Goal: Task Accomplishment & Management: Manage account settings

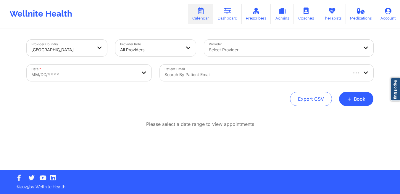
click at [212, 80] on div "Search by patient email" at bounding box center [254, 73] width 188 height 17
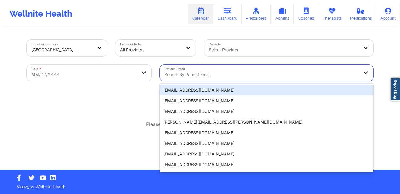
paste input "Adrian052530@yahoo.com"
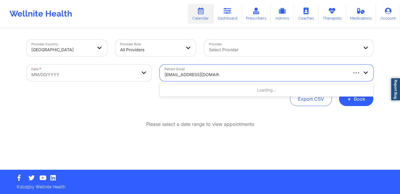
type input "Adrian052530@yahoo.com"
click at [103, 77] on body "Wellnite Health Calendar Dashboard Prescribers Admins Coaches Therapists Medica…" at bounding box center [200, 97] width 400 height 194
select select "2025-8"
select select "2025-9"
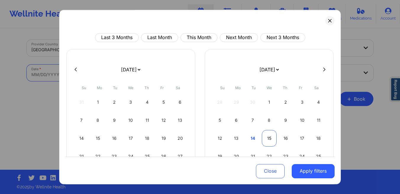
click at [268, 134] on div "15" at bounding box center [269, 138] width 15 height 17
select select "2025-9"
select select "2025-10"
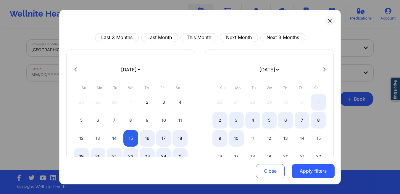
select select "2025-9"
select select "2025-10"
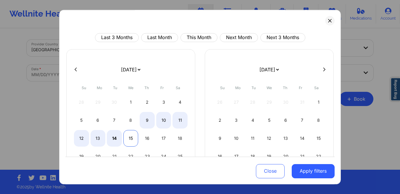
select select "2025-9"
select select "2025-10"
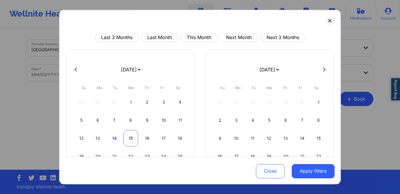
click at [129, 139] on div "15" at bounding box center [131, 138] width 15 height 17
select select "2025-9"
select select "2025-10"
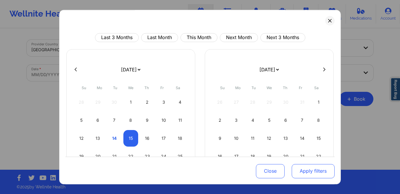
click at [298, 176] on button "Apply filters" at bounding box center [313, 171] width 43 height 14
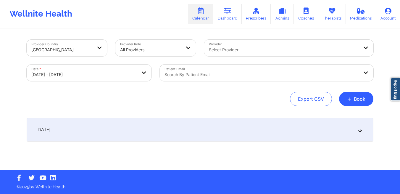
click at [227, 72] on div at bounding box center [262, 74] width 194 height 7
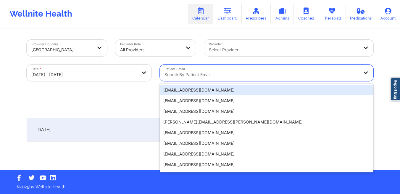
paste input "Adrian052530@yahoo.com"
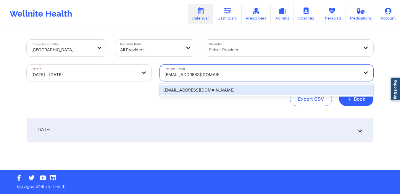
type input "Adrian052530@yahoo.com"
click at [242, 109] on div "Provider Country United States Provider Role All Providers Provider Select Prov…" at bounding box center [200, 99] width 355 height 141
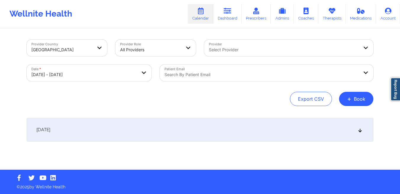
click at [200, 73] on div at bounding box center [262, 74] width 194 height 7
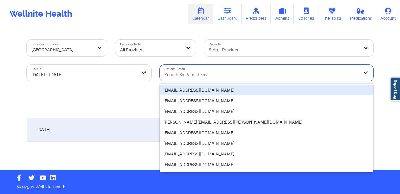
click at [200, 73] on div at bounding box center [262, 74] width 194 height 7
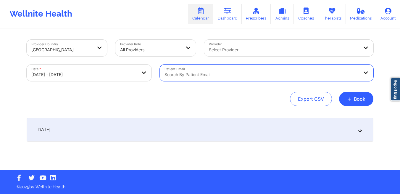
paste input "Adrian052530@yahoo.com"
type input "Adrian052530@yahoo.com"
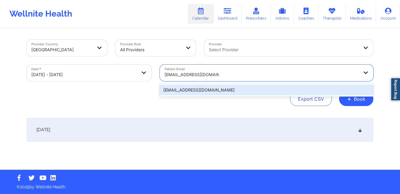
click at [195, 92] on div "adrian052530@yahoo.com" at bounding box center [267, 90] width 214 height 11
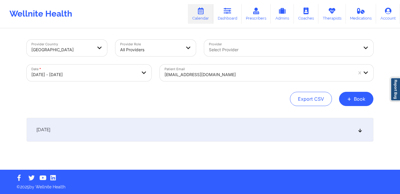
click at [113, 130] on div "October 15, 2025" at bounding box center [200, 130] width 347 height 24
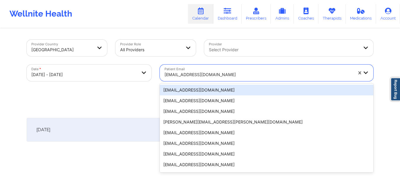
click at [221, 76] on div at bounding box center [259, 74] width 188 height 7
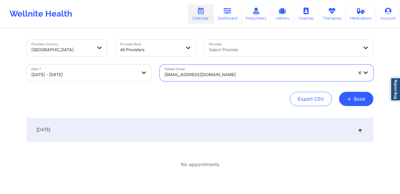
paste input "Checking In Regarding Your Upcoming Session with Tanesha"
type input "matthew swedi"
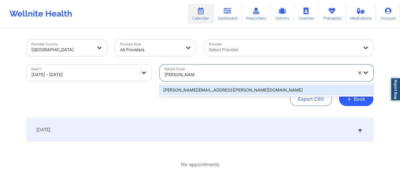
click at [191, 89] on div "swedin.matthew@gmail.com" at bounding box center [267, 90] width 214 height 11
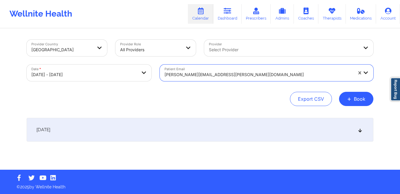
select select "2025-9"
select select "2025-10"
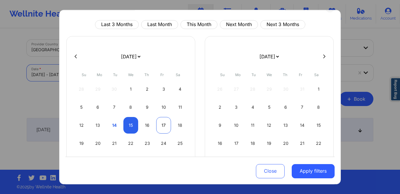
scroll to position [17, 0]
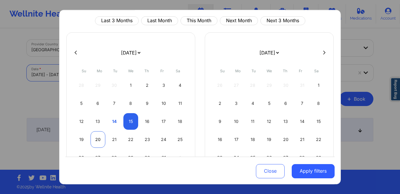
click at [98, 139] on div "20" at bounding box center [98, 139] width 15 height 17
select select "2025-9"
select select "2025-10"
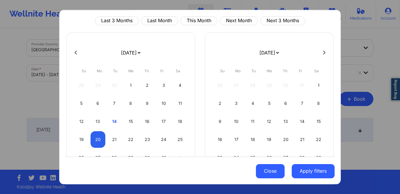
select select "2025-9"
select select "2025-10"
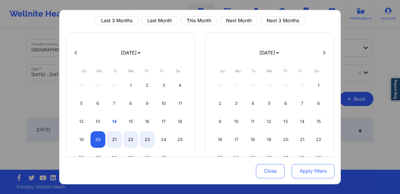
click at [321, 173] on button "Apply filters" at bounding box center [313, 171] width 43 height 14
select select "2025-9"
select select "2025-10"
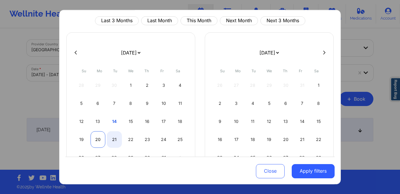
select select "2025-9"
select select "2025-10"
click at [99, 139] on div "20" at bounding box center [98, 139] width 15 height 17
select select "2025-9"
select select "2025-10"
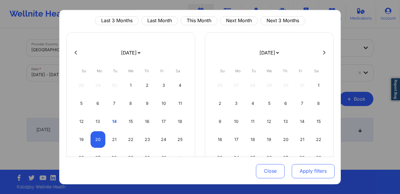
click at [326, 172] on button "Apply filters" at bounding box center [313, 171] width 43 height 14
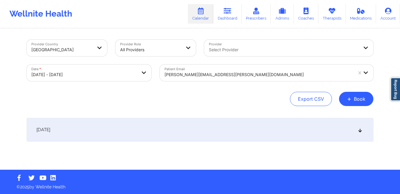
click at [256, 77] on div at bounding box center [259, 74] width 188 height 7
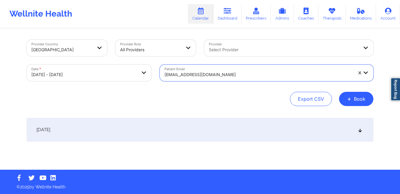
click at [236, 72] on div at bounding box center [259, 74] width 188 height 7
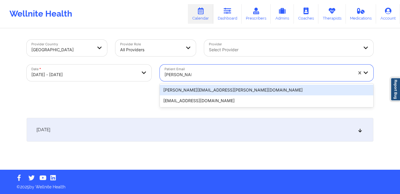
type input "matthew swedi"
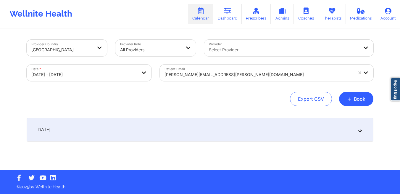
click at [230, 129] on div "October 20, 2025" at bounding box center [200, 130] width 347 height 24
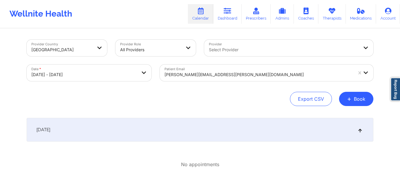
click at [130, 73] on body "Wellnite Health Calendar Dashboard Prescribers Admins Coaches Therapists Medica…" at bounding box center [200, 97] width 400 height 194
select select "2025-9"
select select "2025-10"
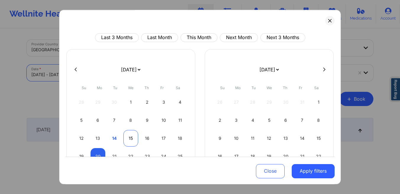
click at [127, 137] on div "15" at bounding box center [131, 138] width 15 height 17
select select "2025-9"
select select "2025-10"
click at [127, 137] on div "15" at bounding box center [131, 138] width 15 height 17
select select "2025-9"
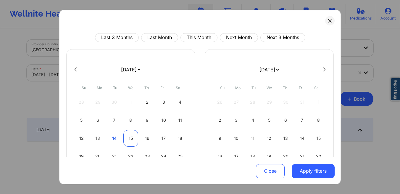
select select "2025-10"
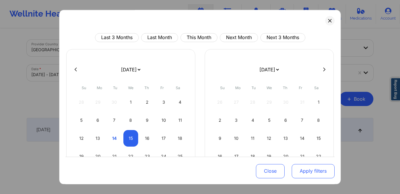
click at [314, 174] on button "Apply filters" at bounding box center [313, 171] width 43 height 14
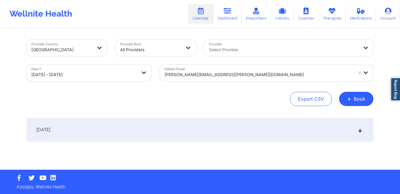
click at [241, 73] on div at bounding box center [259, 74] width 188 height 7
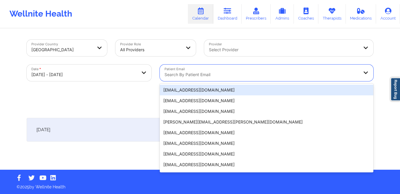
paste input "britanij55@gmail.com"
type input "britanij55@gmail.com"
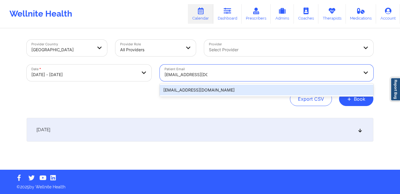
click at [313, 88] on div "britanij55@gmail.com" at bounding box center [267, 90] width 214 height 11
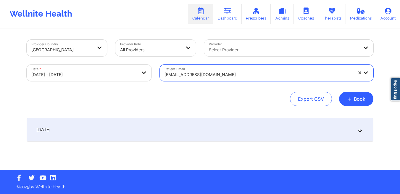
click at [234, 135] on div "[DATE]" at bounding box center [200, 130] width 347 height 24
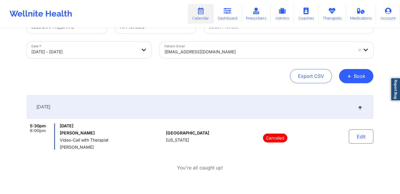
scroll to position [35, 0]
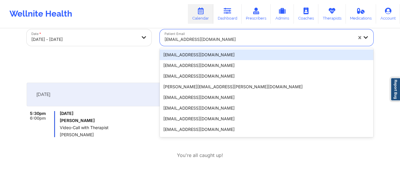
click at [220, 40] on div at bounding box center [259, 39] width 188 height 7
paste input "sadewilson123@yahoo.com"
type input "sadewilson123@yahoo.com"
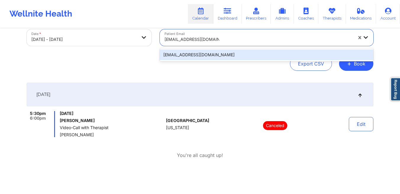
click at [184, 57] on div "sadewilson123@yahoo.com" at bounding box center [267, 54] width 214 height 11
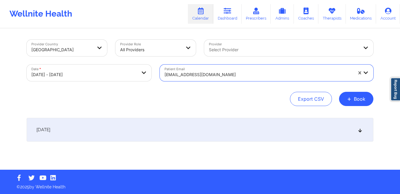
scroll to position [0, 0]
click at [161, 120] on div "[DATE]" at bounding box center [200, 130] width 347 height 24
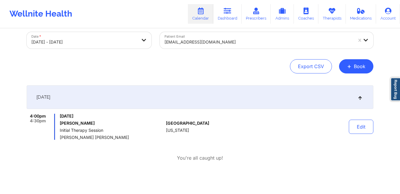
scroll to position [33, 0]
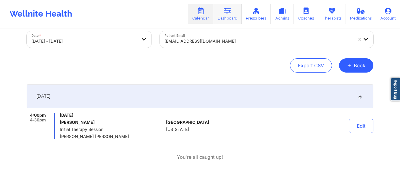
click at [222, 11] on link "Dashboard" at bounding box center [228, 14] width 28 height 20
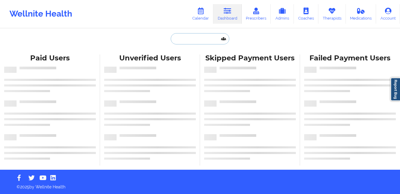
click at [190, 37] on input "text" at bounding box center [200, 38] width 59 height 11
paste input "sadewilson123@yahoo.com"
type input "sadewilson123@yahoo.com"
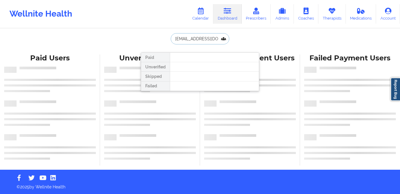
scroll to position [0, 9]
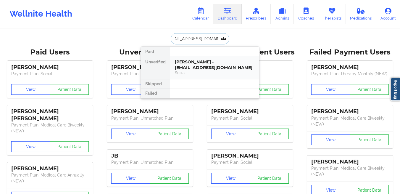
click at [180, 72] on div "Social" at bounding box center [214, 72] width 79 height 5
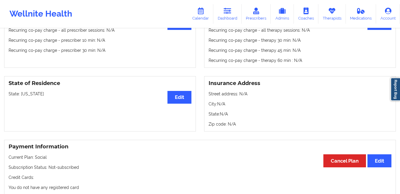
scroll to position [203, 0]
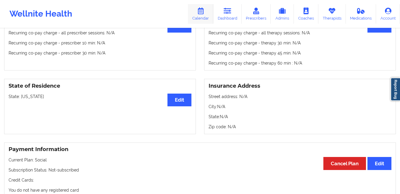
click at [201, 13] on icon at bounding box center [201, 11] width 8 height 7
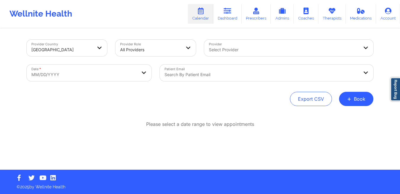
click at [121, 77] on body "Wellnite Health Calendar Dashboard Prescribers Admins Coaches Therapists Medica…" at bounding box center [200, 97] width 400 height 194
select select "2025-8"
select select "2025-9"
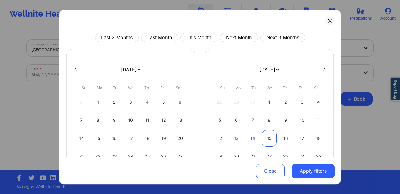
click at [264, 137] on div "15" at bounding box center [269, 138] width 15 height 17
select select "2025-9"
select select "2025-10"
select select "2025-9"
select select "2025-10"
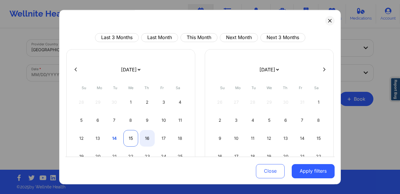
select select "2025-9"
select select "2025-10"
click at [129, 138] on div "15" at bounding box center [131, 138] width 15 height 17
select select "2025-9"
select select "2025-10"
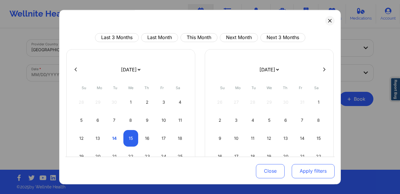
click at [298, 171] on button "Apply filters" at bounding box center [313, 171] width 43 height 14
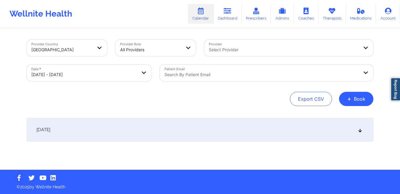
click at [223, 132] on div "[DATE]" at bounding box center [200, 130] width 347 height 24
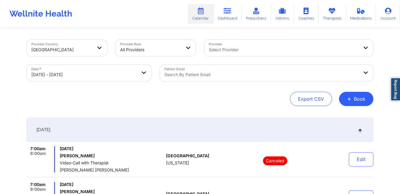
click at [225, 75] on div at bounding box center [262, 74] width 194 height 7
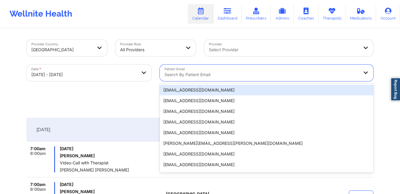
paste input "sadewilson123@yahoo.com"
type input "sadewilson123@yahoo.com"
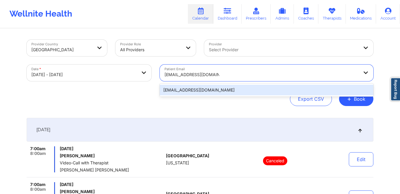
click at [219, 90] on div "sadewilson123@yahoo.com" at bounding box center [267, 90] width 214 height 11
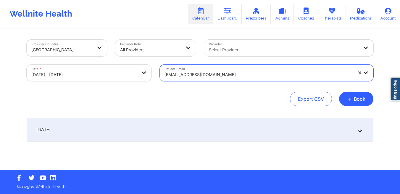
click at [188, 124] on div "[DATE]" at bounding box center [200, 130] width 347 height 24
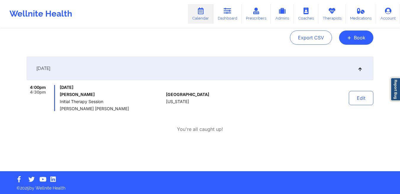
scroll to position [62, 0]
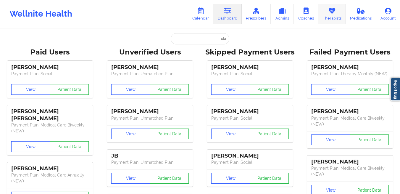
click at [331, 17] on link "Therapists" at bounding box center [333, 14] width 28 height 20
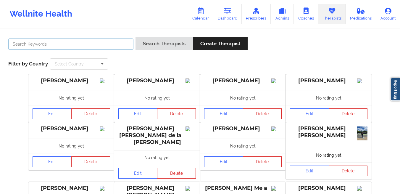
click at [105, 45] on input "text" at bounding box center [70, 44] width 125 height 11
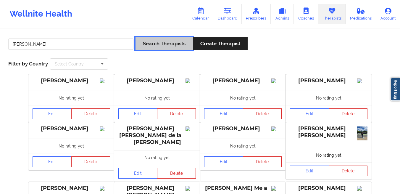
click at [150, 46] on button "Search Therapists" at bounding box center [164, 43] width 57 height 13
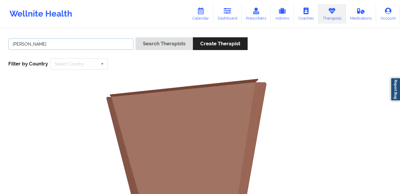
click at [92, 46] on input "Tanika Montgomery" at bounding box center [70, 44] width 125 height 11
type input "Tanika"
click at [136, 37] on button "Search Therapists" at bounding box center [164, 43] width 57 height 13
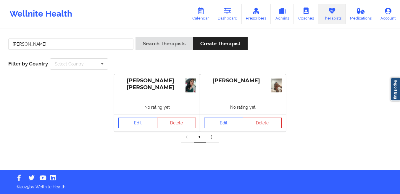
click at [222, 124] on link "Edit" at bounding box center [223, 123] width 39 height 11
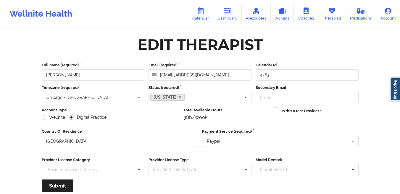
scroll to position [71, 0]
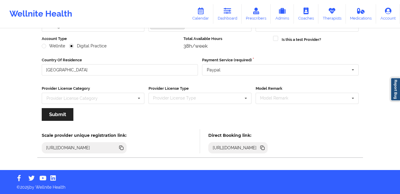
click at [265, 147] on icon at bounding box center [263, 148] width 3 height 3
click at [265, 149] on icon at bounding box center [263, 148] width 3 height 3
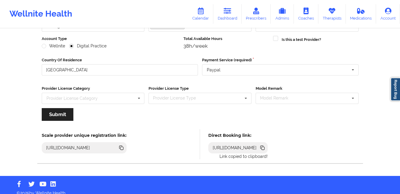
click at [265, 149] on icon at bounding box center [263, 148] width 3 height 3
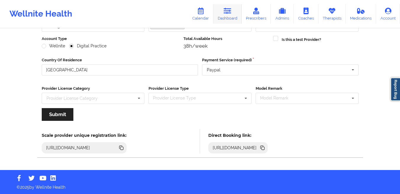
click at [227, 18] on link "Dashboard" at bounding box center [228, 14] width 28 height 20
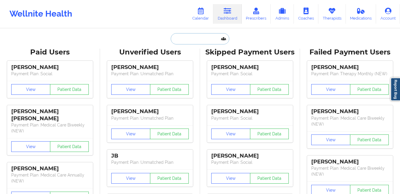
click at [185, 40] on input "text" at bounding box center [200, 38] width 59 height 11
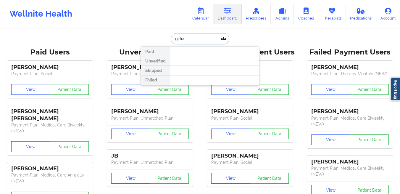
type input "gillian"
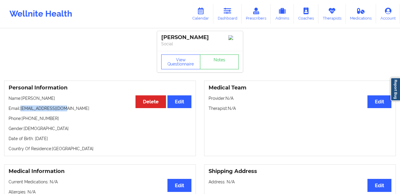
drag, startPoint x: 70, startPoint y: 109, endPoint x: 20, endPoint y: 112, distance: 50.7
click at [20, 111] on p "Email: gwenglert@gmail.com" at bounding box center [100, 108] width 183 height 6
copy p "gwenglert@gmail.com"
click at [228, 18] on link "Dashboard" at bounding box center [228, 14] width 28 height 20
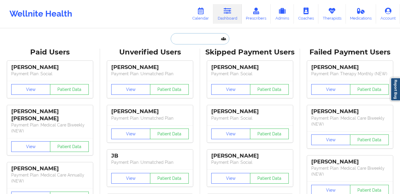
click at [186, 38] on input "text" at bounding box center [200, 38] width 59 height 11
paste input "sadewilson123@yahoo.com"
type input "sadewilson123@yahoo.com"
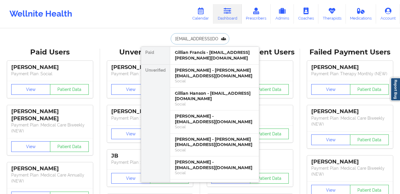
scroll to position [0, 9]
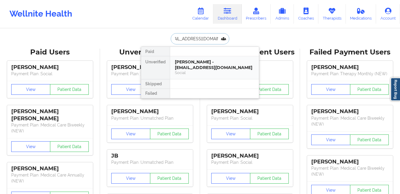
click at [191, 64] on div "Sade Wilson - sadewilson123@yahoo.com" at bounding box center [214, 64] width 79 height 11
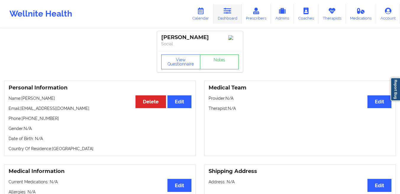
click at [230, 15] on link "Dashboard" at bounding box center [228, 14] width 28 height 20
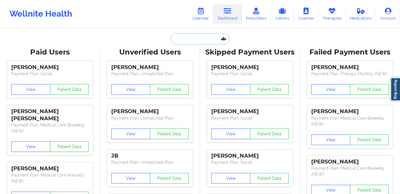
click at [195, 38] on input "text" at bounding box center [200, 38] width 59 height 11
paste input "wilkins.bria.ssj@gmail.com"
type input "wilkins.bria.ssj@gmail.com"
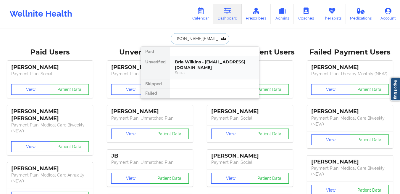
click at [186, 68] on div "Bria Wilkins - wilkins.bria.ssj@gmail.com" at bounding box center [214, 64] width 79 height 11
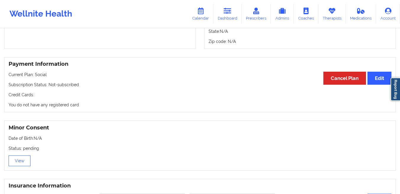
scroll to position [382, 0]
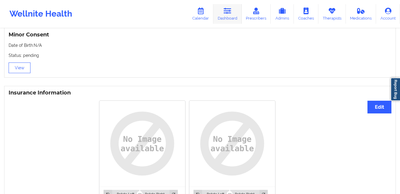
click at [227, 14] on icon at bounding box center [228, 11] width 8 height 7
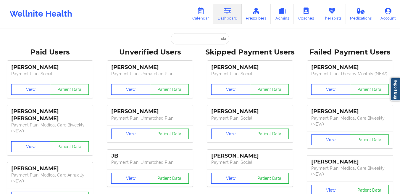
click at [186, 41] on input "text" at bounding box center [200, 38] width 59 height 11
paste input "wilkins.bria.ssj@gmail.com"
type input "wilkins.bria.ssj@gmail.com"
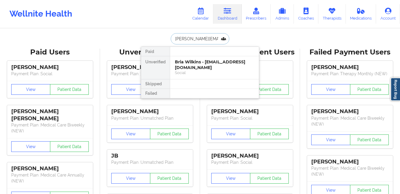
scroll to position [0, 6]
click at [185, 67] on div "Bria Wilkins - wilkins.bria.ssj@gmail.com" at bounding box center [214, 64] width 79 height 11
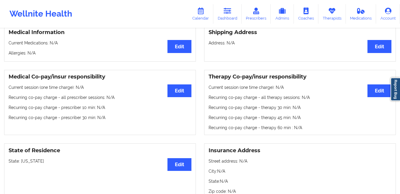
scroll to position [96, 0]
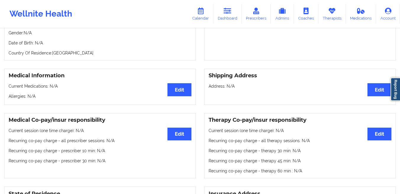
drag, startPoint x: 231, startPoint y: 12, endPoint x: 174, endPoint y: 16, distance: 57.0
click at [231, 12] on icon at bounding box center [228, 11] width 8 height 7
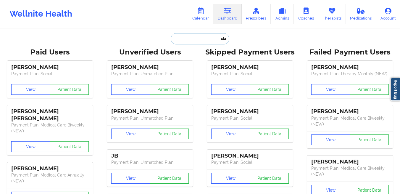
click at [184, 42] on input "text" at bounding box center [200, 38] width 59 height 11
paste input "ryashleykoski@gmail.com"
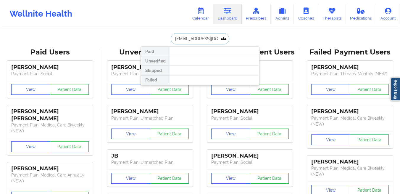
click at [206, 41] on input "ryashleykoski@gmail.com" at bounding box center [200, 38] width 59 height 11
paste input "civacdc@hot"
paste input "matthew.wilkie1@g"
type input "matthew.wilkie1@gmail.com"
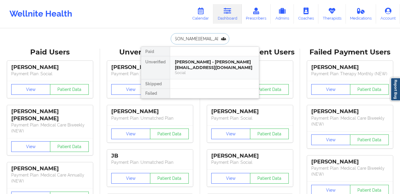
click at [196, 63] on div "Matthew Wilkie - matthew.wilkie1@gmail.com" at bounding box center [214, 64] width 79 height 11
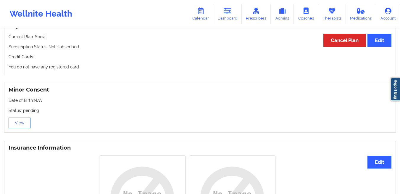
scroll to position [349, 0]
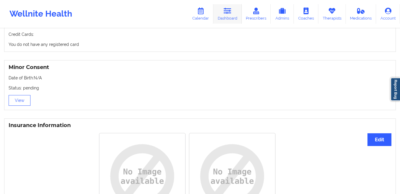
click at [226, 16] on link "Dashboard" at bounding box center [228, 14] width 28 height 20
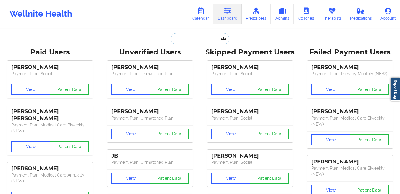
click at [183, 42] on input "text" at bounding box center [200, 38] width 59 height 11
paste input "[EMAIL_ADDRESS][DOMAIN_NAME]"
type input "[EMAIL_ADDRESS][DOMAIN_NAME]"
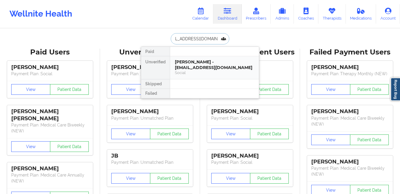
click at [185, 65] on div "[PERSON_NAME] - [EMAIL_ADDRESS][DOMAIN_NAME]" at bounding box center [214, 64] width 79 height 11
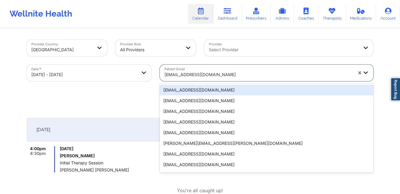
click at [208, 73] on div at bounding box center [259, 74] width 188 height 7
paste input "[PERSON_NAME][EMAIL_ADDRESS][DOMAIN_NAME]"
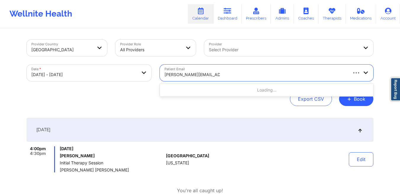
type input "[PERSON_NAME][EMAIL_ADDRESS][DOMAIN_NAME]"
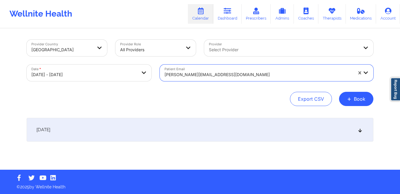
click at [256, 144] on div "[DATE] No appointments" at bounding box center [200, 141] width 347 height 47
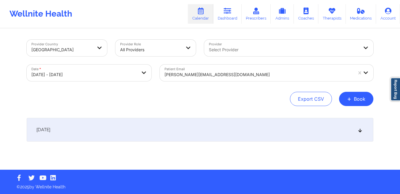
click at [246, 136] on div "[DATE]" at bounding box center [200, 130] width 347 height 24
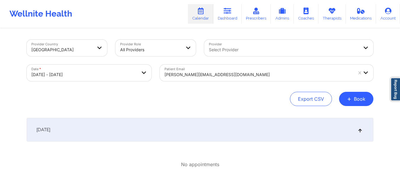
scroll to position [12, 0]
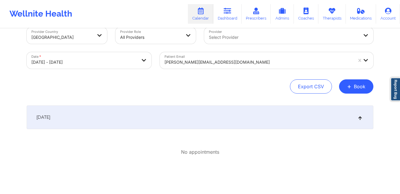
click at [139, 60] on body "Wellnite Health Calendar Dashboard Prescribers Admins Coaches Therapists Medica…" at bounding box center [200, 85] width 400 height 194
select select "2025-9"
select select "2025-10"
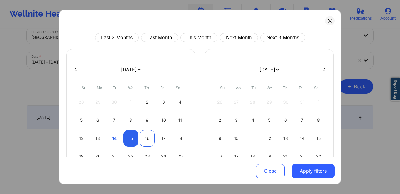
click at [151, 141] on div "16" at bounding box center [147, 138] width 15 height 17
select select "2025-9"
select select "2025-10"
select select "2025-9"
select select "2025-10"
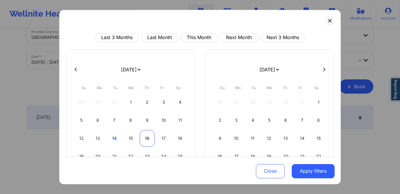
click at [143, 139] on div "16" at bounding box center [147, 138] width 15 height 17
select select "2025-9"
select select "2025-10"
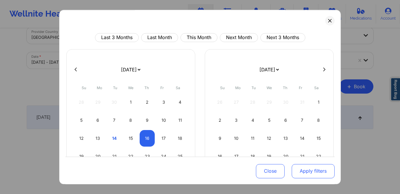
click at [312, 175] on button "Apply filters" at bounding box center [313, 171] width 43 height 14
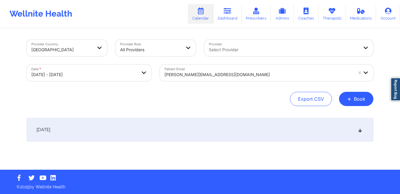
scroll to position [0, 0]
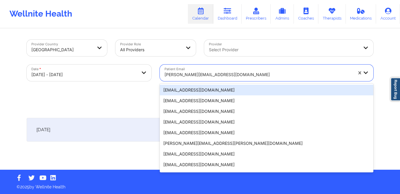
click at [204, 74] on div at bounding box center [259, 74] width 188 height 7
paste input "kema.bailey@gmail.com"
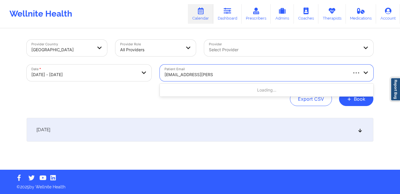
type input "kema.bailey@gmail.com"
click at [169, 131] on div "October 16, 2025" at bounding box center [200, 130] width 347 height 24
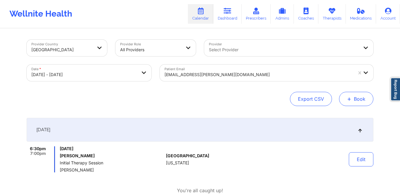
click at [356, 103] on button "+ Book" at bounding box center [356, 99] width 34 height 14
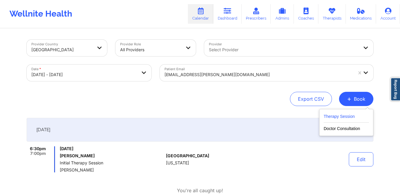
click at [354, 121] on button "Therapy Session" at bounding box center [346, 118] width 45 height 10
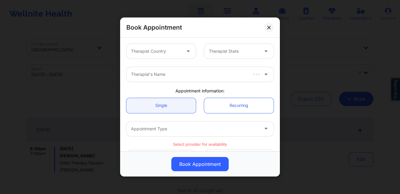
click at [169, 49] on div at bounding box center [156, 51] width 50 height 7
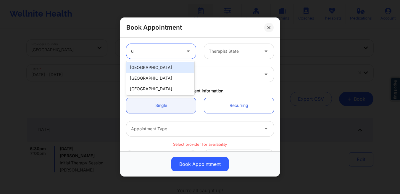
type input "us"
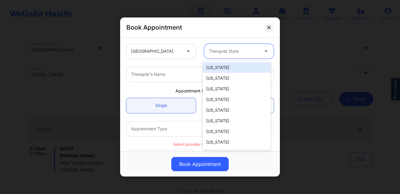
click at [241, 57] on div "Therapist State" at bounding box center [231, 51] width 55 height 15
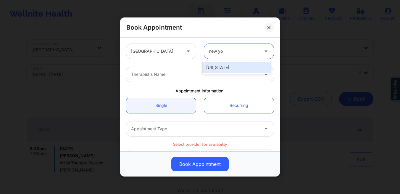
type input "new yor"
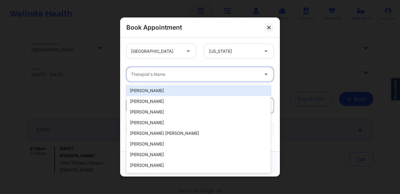
click at [195, 78] on div "Therapist's Name" at bounding box center [192, 74] width 133 height 15
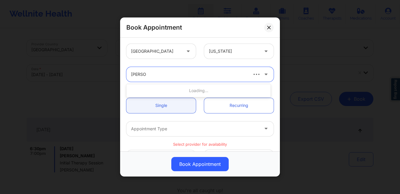
type input "jason cl"
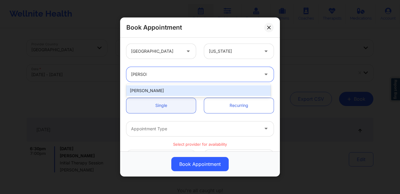
click at [162, 92] on div "Jason Clokes" at bounding box center [198, 90] width 145 height 11
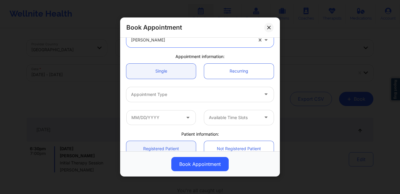
scroll to position [33, 0]
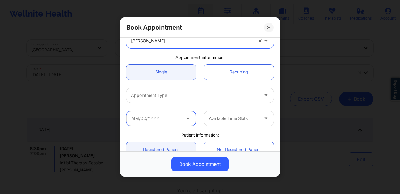
click at [166, 121] on input "text" at bounding box center [161, 118] width 70 height 15
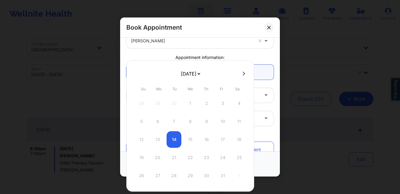
click at [259, 67] on link "Recurring" at bounding box center [239, 72] width 70 height 15
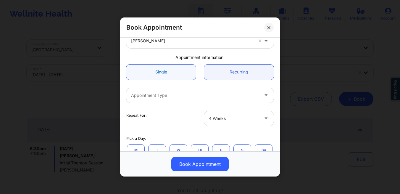
click at [175, 75] on link "Single" at bounding box center [161, 72] width 70 height 15
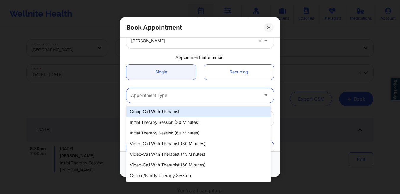
click at [176, 94] on div at bounding box center [195, 95] width 128 height 7
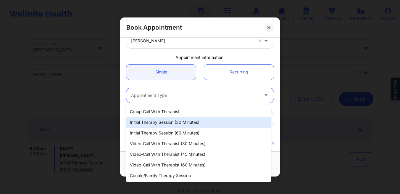
click at [169, 119] on div "Initial Therapy Session (30 minutes)" at bounding box center [198, 122] width 145 height 11
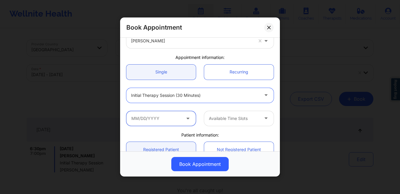
click at [169, 119] on input "text" at bounding box center [161, 118] width 70 height 15
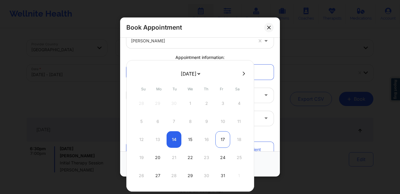
click at [225, 139] on div "17" at bounding box center [223, 139] width 15 height 17
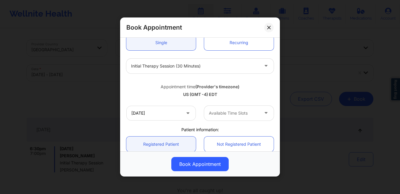
scroll to position [69, 0]
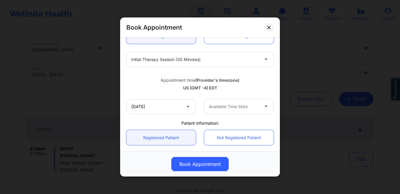
click at [230, 108] on div at bounding box center [234, 106] width 50 height 7
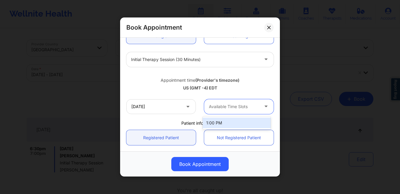
click at [230, 108] on div at bounding box center [234, 106] width 50 height 7
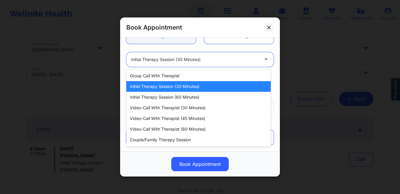
click at [172, 54] on div "Initial Therapy Session (30 minutes)" at bounding box center [195, 59] width 128 height 15
click at [172, 86] on div "Initial Therapy Session (30 minutes)" at bounding box center [198, 86] width 145 height 11
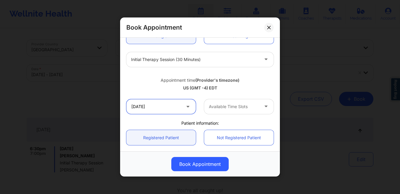
click at [163, 107] on input "10/17/2025" at bounding box center [161, 106] width 70 height 15
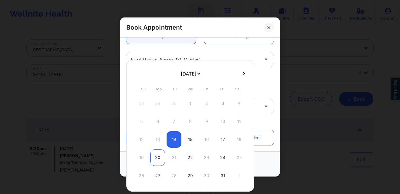
click at [158, 155] on div "20" at bounding box center [157, 157] width 15 height 17
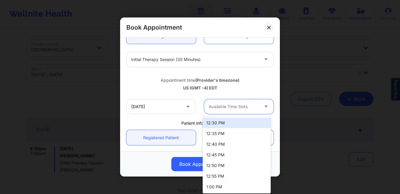
click at [216, 108] on div at bounding box center [234, 106] width 50 height 7
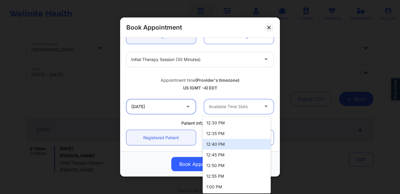
click at [158, 110] on input "10/20/2025" at bounding box center [161, 106] width 70 height 15
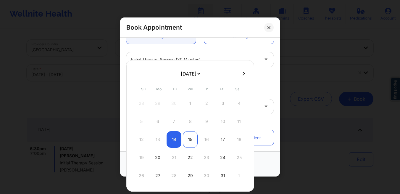
click at [190, 142] on div "15" at bounding box center [190, 139] width 15 height 17
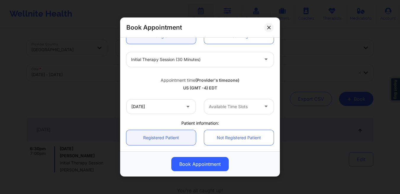
click at [222, 110] on div at bounding box center [234, 106] width 50 height 7
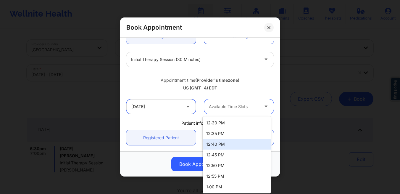
click at [159, 108] on input "10/15/2025" at bounding box center [161, 106] width 70 height 15
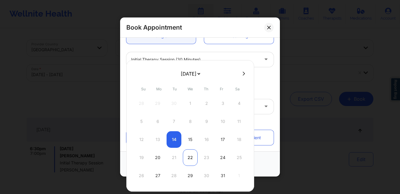
click at [193, 161] on div "22" at bounding box center [190, 157] width 15 height 17
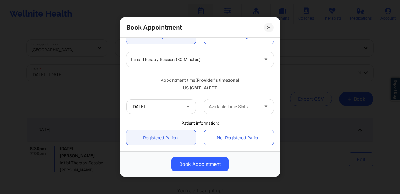
click at [220, 109] on div at bounding box center [234, 106] width 50 height 7
click at [162, 110] on input "10/22/2025" at bounding box center [161, 106] width 70 height 15
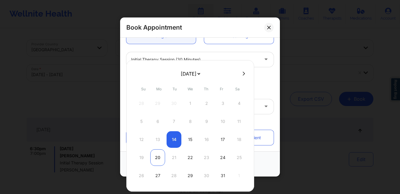
click at [157, 157] on div "20" at bounding box center [157, 157] width 15 height 17
type input "10/20/2025"
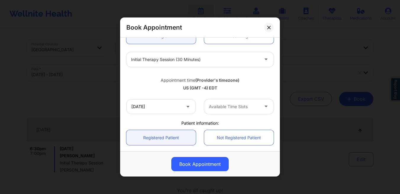
click at [219, 108] on div at bounding box center [234, 106] width 50 height 7
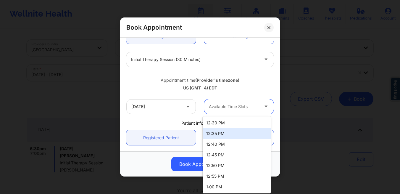
click at [48, 73] on div "Book Appointment United States New York Jason Clokes Appointment information: S…" at bounding box center [200, 97] width 400 height 194
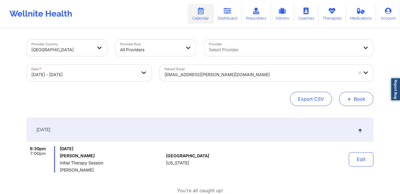
click at [361, 100] on button "+ Book" at bounding box center [356, 99] width 34 height 14
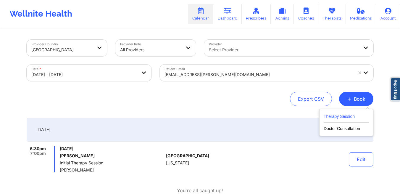
click at [341, 116] on button "Therapy Session" at bounding box center [346, 118] width 45 height 10
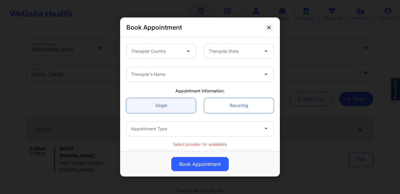
click at [171, 54] on div at bounding box center [156, 51] width 50 height 7
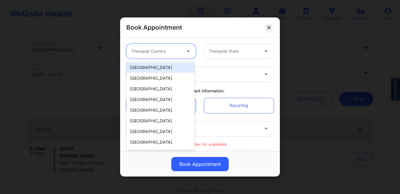
type input "u"
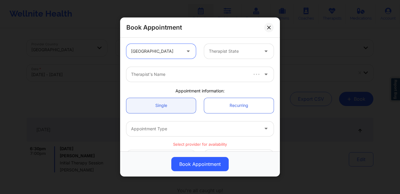
click at [225, 54] on div at bounding box center [234, 51] width 50 height 7
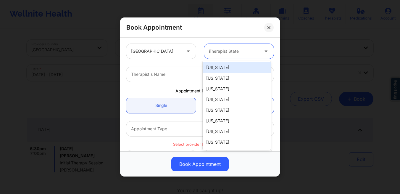
type input "new"
click at [223, 53] on div at bounding box center [234, 51] width 50 height 7
type input "ny"
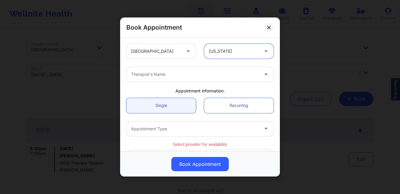
click at [191, 74] on div at bounding box center [195, 74] width 128 height 7
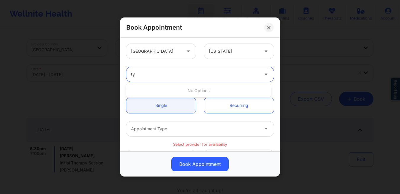
type input "t"
type input "tyi"
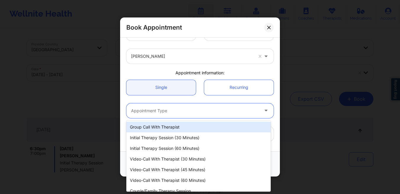
click at [160, 113] on div at bounding box center [195, 110] width 128 height 7
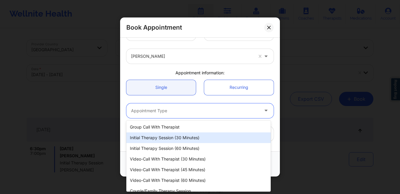
click at [162, 140] on div "Initial Therapy Session (30 minutes)" at bounding box center [198, 137] width 145 height 11
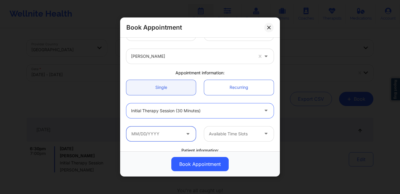
click at [168, 137] on input "text" at bounding box center [161, 133] width 70 height 15
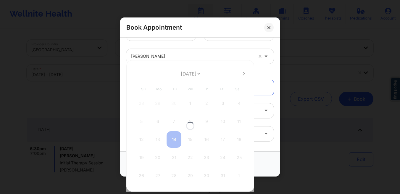
scroll to position [20, 0]
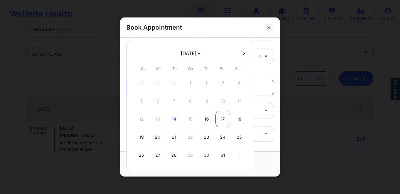
click at [222, 122] on div "17" at bounding box center [223, 119] width 15 height 17
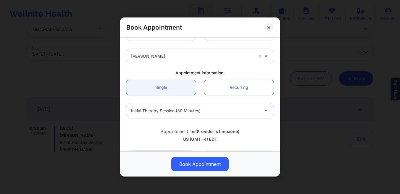
scroll to position [64, 0]
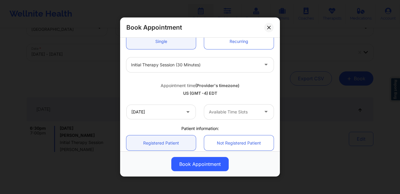
click at [222, 113] on div at bounding box center [234, 111] width 50 height 7
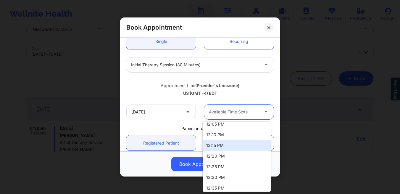
scroll to position [935, 0]
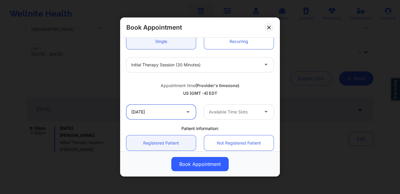
click at [179, 114] on input "10/17/2025" at bounding box center [161, 112] width 70 height 15
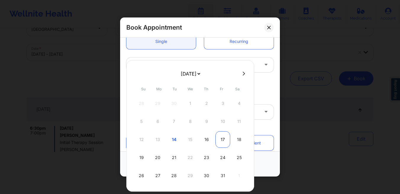
click at [225, 142] on div "17" at bounding box center [223, 139] width 15 height 17
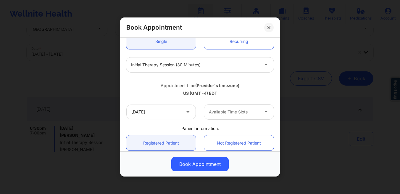
click at [234, 117] on div "Available Time Slots" at bounding box center [231, 112] width 55 height 15
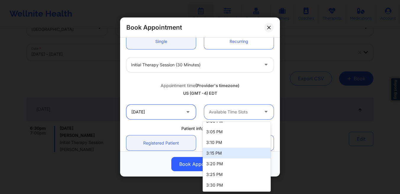
click at [184, 116] on input "10/17/2025" at bounding box center [161, 112] width 70 height 15
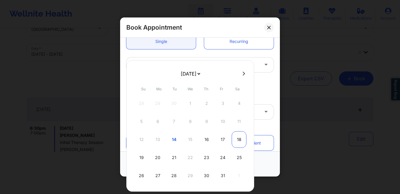
click at [236, 139] on div "18" at bounding box center [239, 139] width 15 height 17
type input "10/18/2025"
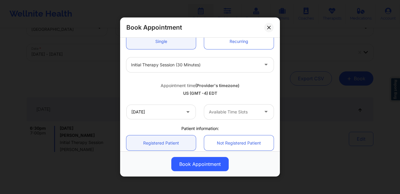
click at [232, 112] on div at bounding box center [234, 111] width 50 height 7
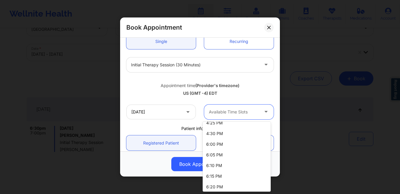
scroll to position [954, 0]
click at [311, 132] on div "Book Appointment United States New York Tyishia James Appointment information: …" at bounding box center [200, 97] width 400 height 194
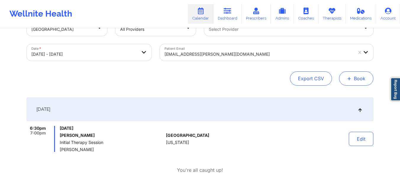
click at [357, 81] on button "+ Book" at bounding box center [356, 78] width 34 height 14
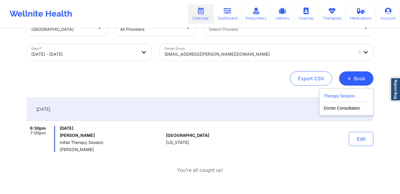
click at [325, 96] on button "Therapy Session" at bounding box center [346, 97] width 45 height 10
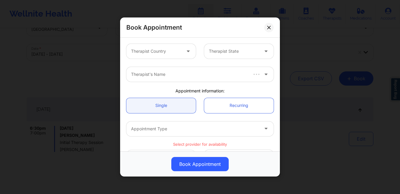
click at [161, 55] on div "Therapist Country" at bounding box center [153, 51] width 55 height 15
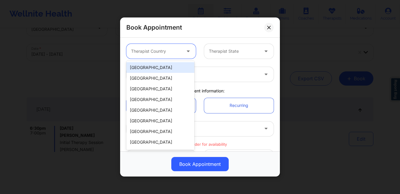
click at [156, 66] on div "[GEOGRAPHIC_DATA]" at bounding box center [160, 67] width 68 height 11
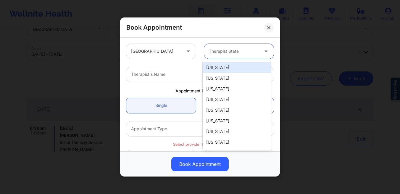
click at [211, 51] on div at bounding box center [234, 51] width 50 height 7
type input "new"
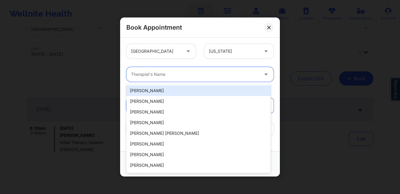
click at [164, 77] on div at bounding box center [195, 74] width 128 height 7
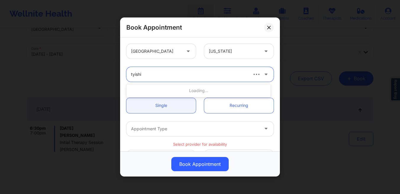
type input "tyishia"
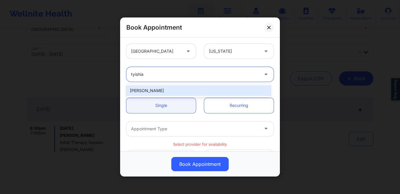
click at [162, 91] on div "Tyishia James" at bounding box center [198, 90] width 145 height 11
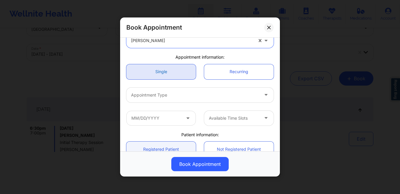
scroll to position [39, 0]
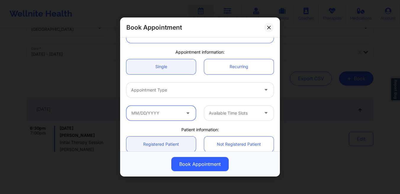
click at [166, 111] on input "text" at bounding box center [161, 113] width 70 height 15
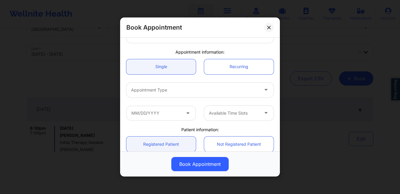
click at [272, 106] on div "Available Time Slots" at bounding box center [239, 113] width 78 height 15
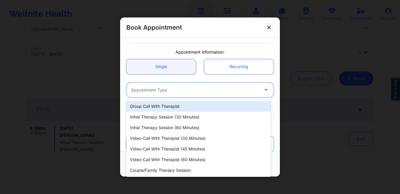
click at [175, 89] on div at bounding box center [195, 89] width 128 height 7
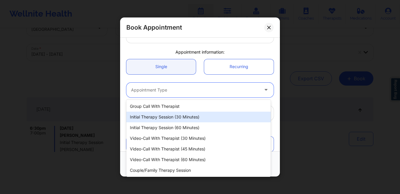
click at [156, 113] on div "Initial Therapy Session (30 minutes)" at bounding box center [198, 117] width 145 height 11
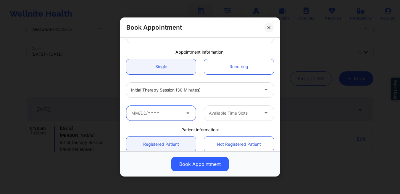
click at [156, 113] on input "text" at bounding box center [161, 113] width 70 height 15
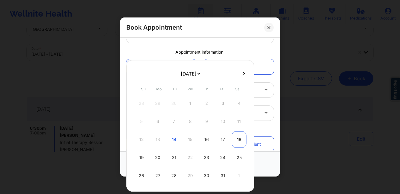
click at [238, 143] on div "18" at bounding box center [239, 139] width 15 height 17
type input "10/18/2025"
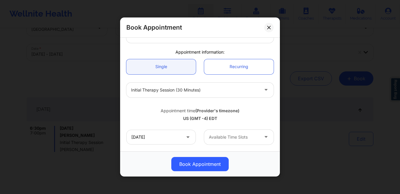
click at [239, 137] on div at bounding box center [234, 137] width 50 height 7
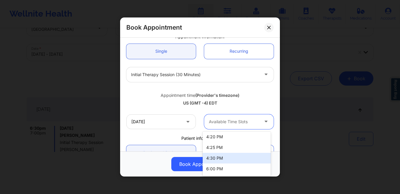
scroll to position [930, 0]
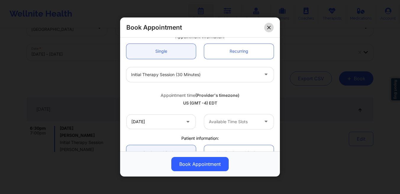
click at [268, 26] on icon at bounding box center [269, 28] width 4 height 4
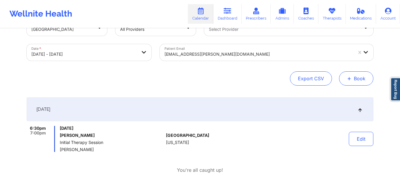
click at [365, 78] on button "+ Book" at bounding box center [356, 78] width 34 height 14
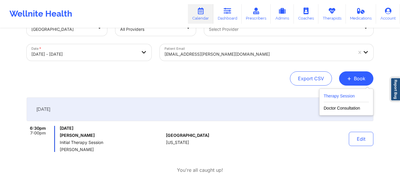
click at [340, 100] on button "Therapy Session" at bounding box center [346, 97] width 45 height 10
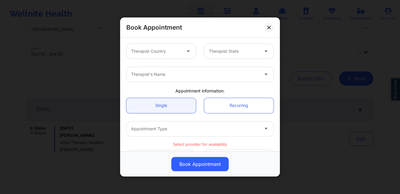
click at [179, 53] on div at bounding box center [156, 51] width 50 height 7
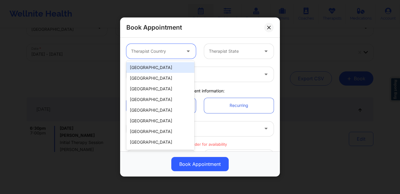
click at [161, 67] on div "[GEOGRAPHIC_DATA]" at bounding box center [160, 67] width 68 height 11
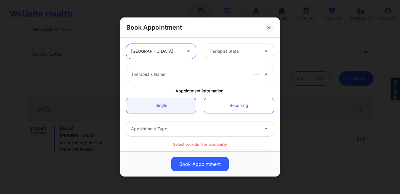
click at [215, 51] on div at bounding box center [234, 51] width 50 height 7
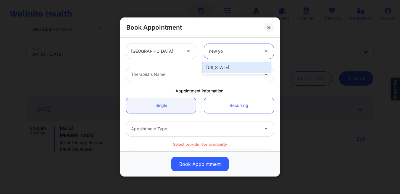
type input "new yor"
click at [177, 73] on div at bounding box center [195, 74] width 128 height 7
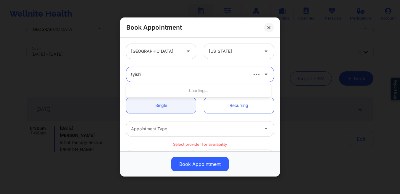
type input "tyishia"
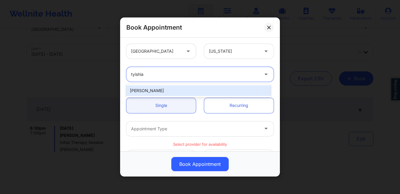
click at [171, 91] on div "Tyishia James" at bounding box center [198, 90] width 145 height 11
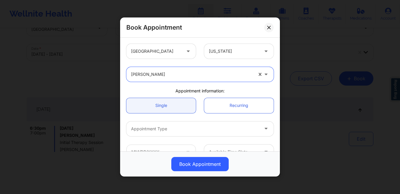
click at [161, 128] on div at bounding box center [195, 128] width 128 height 7
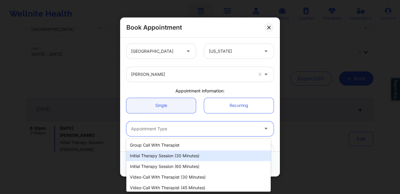
click at [170, 156] on div "Initial Therapy Session (30 minutes)" at bounding box center [198, 155] width 145 height 11
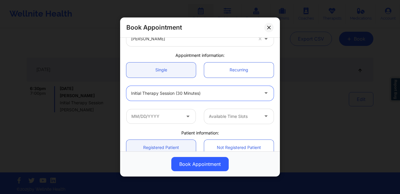
scroll to position [49, 0]
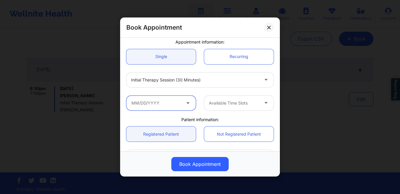
click at [171, 105] on input "text" at bounding box center [161, 103] width 70 height 15
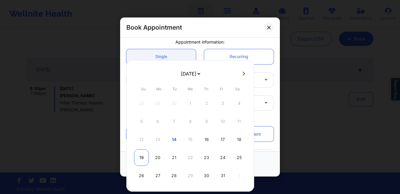
click at [144, 160] on div "19" at bounding box center [141, 157] width 15 height 17
type input "10/19/2025"
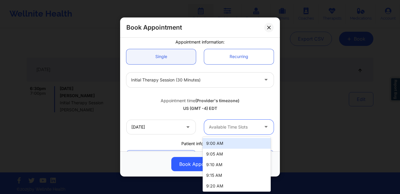
click at [254, 129] on div at bounding box center [234, 127] width 50 height 7
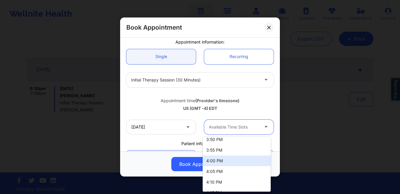
scroll to position [737, 0]
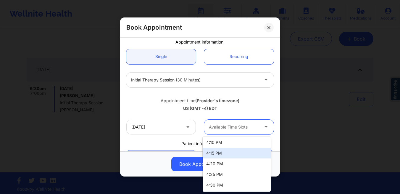
click at [323, 136] on div "Book Appointment United States New York Tyishia James Appointment information: …" at bounding box center [200, 97] width 400 height 194
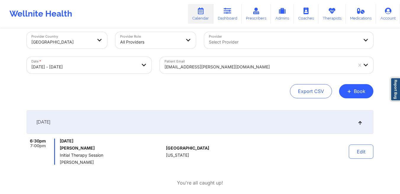
scroll to position [0, 0]
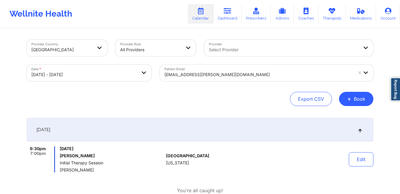
click at [142, 76] on body "Wellnite Health Calendar Dashboard Prescribers Admins Coaches Therapists Medica…" at bounding box center [200, 97] width 400 height 194
select select "2025-9"
select select "2025-10"
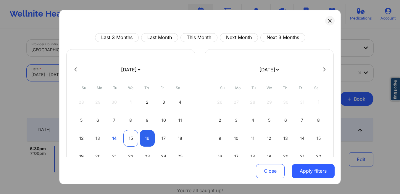
click at [130, 137] on div "15" at bounding box center [131, 138] width 15 height 17
select select "2025-9"
select select "2025-10"
click at [130, 137] on div "15" at bounding box center [131, 138] width 15 height 17
select select "2025-9"
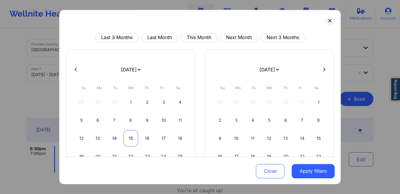
select select "2025-10"
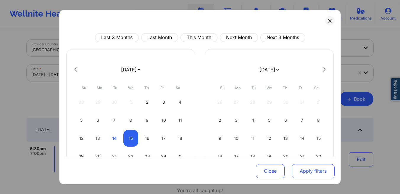
click at [299, 169] on button "Apply filters" at bounding box center [313, 171] width 43 height 14
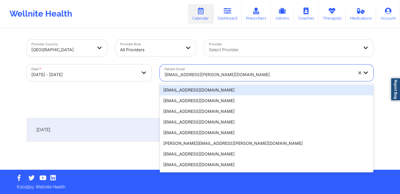
click at [251, 74] on div at bounding box center [259, 74] width 188 height 7
paste input "cornish.robert1110@gmail.com"
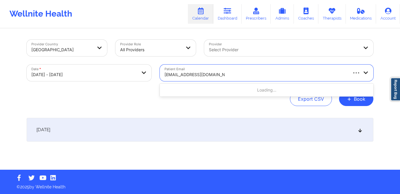
type input "cornish.robert1110@gmail.com"
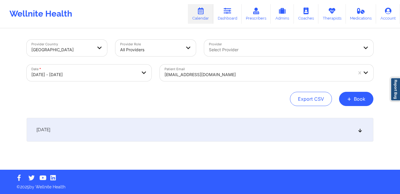
click at [174, 129] on div "[DATE]" at bounding box center [200, 130] width 347 height 24
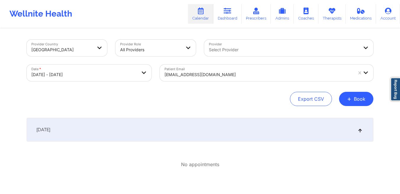
click at [137, 77] on body "Wellnite Health Calendar Dashboard Prescribers Admins Coaches Therapists Medica…" at bounding box center [200, 97] width 400 height 194
select select "2025-9"
select select "2025-10"
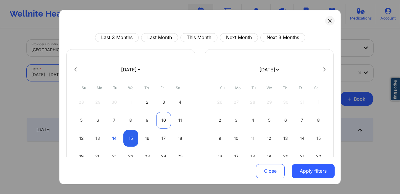
click at [159, 120] on div "10" at bounding box center [163, 120] width 15 height 17
select select "2025-9"
select select "2025-10"
select select "2025-9"
select select "2025-10"
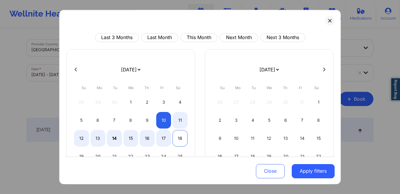
select select "2025-9"
select select "2025-10"
click at [181, 141] on div "18" at bounding box center [180, 138] width 15 height 17
select select "2025-9"
select select "2025-10"
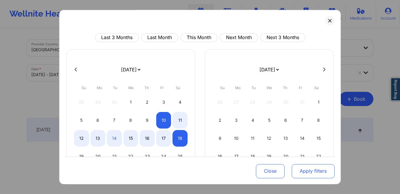
click at [302, 169] on button "Apply filters" at bounding box center [313, 171] width 43 height 14
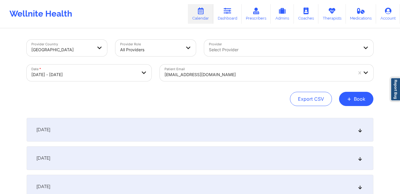
click at [168, 135] on div "October 10, 2025" at bounding box center [200, 130] width 347 height 24
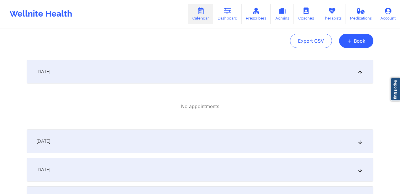
click at [168, 135] on div "October 11, 2025" at bounding box center [200, 141] width 347 height 24
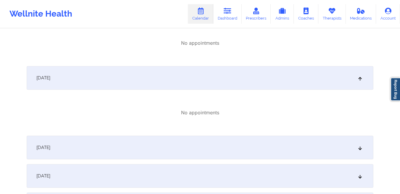
click at [167, 144] on div "October 12, 2025" at bounding box center [200, 148] width 347 height 24
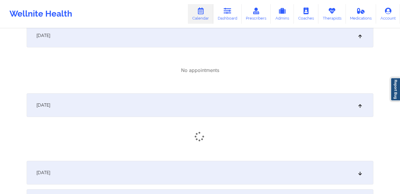
scroll to position [167, 0]
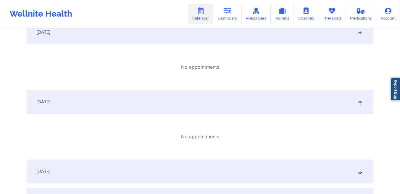
click at [159, 173] on div "October 13, 2025" at bounding box center [200, 172] width 347 height 24
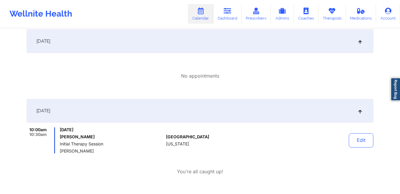
scroll to position [227, 0]
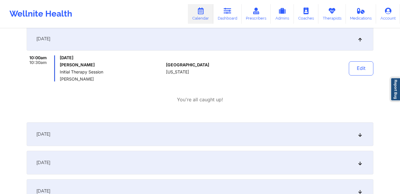
click at [143, 145] on div "[DATE]" at bounding box center [200, 134] width 347 height 24
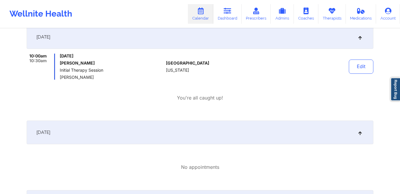
scroll to position [256, 0]
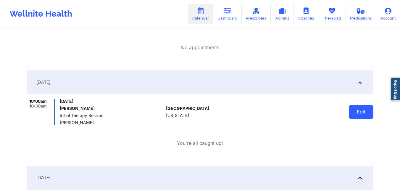
click at [356, 110] on button "Edit" at bounding box center [361, 112] width 25 height 14
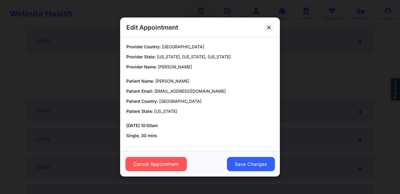
scroll to position [21, 0]
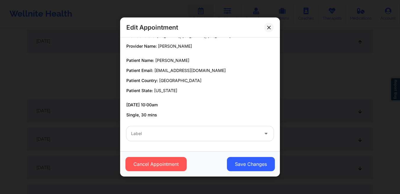
click at [161, 135] on div at bounding box center [195, 133] width 128 height 7
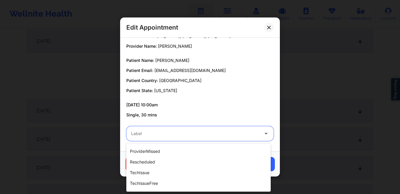
scroll to position [137, 0]
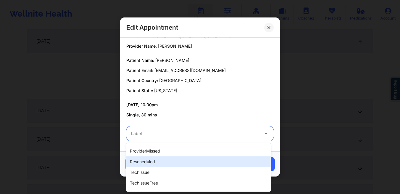
click at [150, 162] on div "rescheduled" at bounding box center [198, 161] width 145 height 11
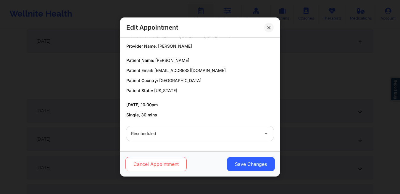
click at [154, 167] on button "Cancel Appointment" at bounding box center [156, 164] width 61 height 14
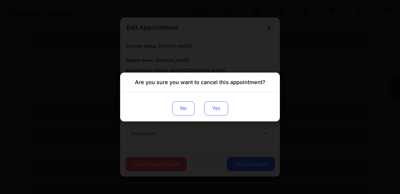
click at [212, 111] on button "Yes" at bounding box center [216, 108] width 24 height 14
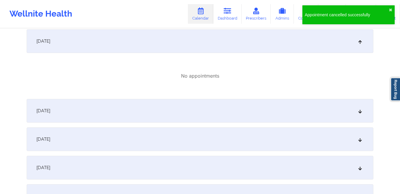
click at [192, 115] on div "[DATE]" at bounding box center [200, 111] width 347 height 24
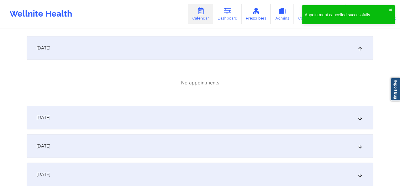
click at [190, 121] on div "October 16, 2025" at bounding box center [200, 118] width 347 height 24
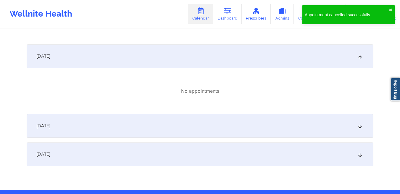
scroll to position [518, 0]
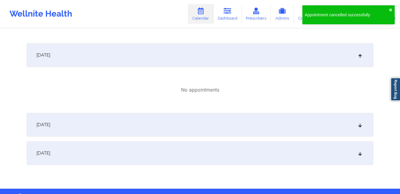
click at [189, 127] on div "October 17, 2025" at bounding box center [200, 125] width 347 height 24
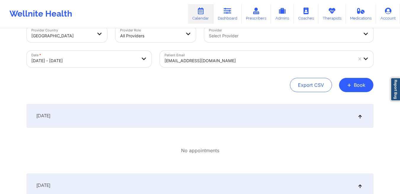
scroll to position [0, 0]
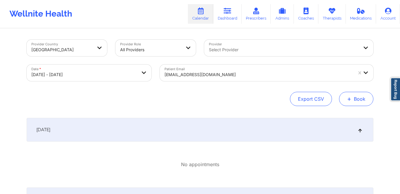
click at [354, 99] on button "+ Book" at bounding box center [356, 99] width 34 height 14
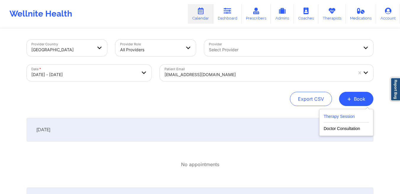
click at [330, 116] on button "Therapy Session" at bounding box center [346, 118] width 45 height 10
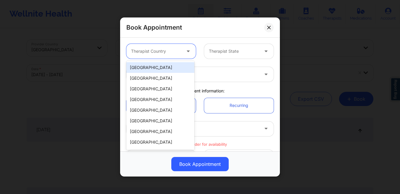
click at [166, 56] on div "Therapist Country" at bounding box center [153, 51] width 55 height 15
click at [157, 66] on div "[GEOGRAPHIC_DATA]" at bounding box center [160, 67] width 68 height 11
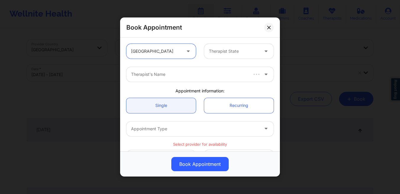
click at [220, 47] on div "Therapist State" at bounding box center [231, 51] width 55 height 15
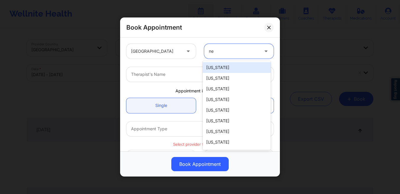
type input "new"
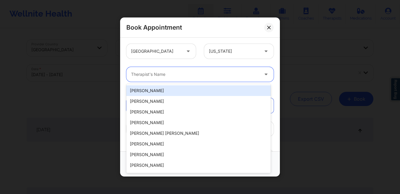
click at [144, 78] on div "Therapist's Name" at bounding box center [192, 74] width 133 height 15
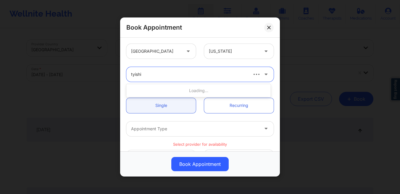
type input "tyishia"
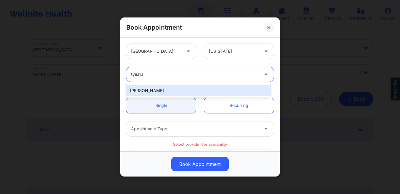
click at [146, 88] on div "Tyishia James" at bounding box center [198, 90] width 145 height 11
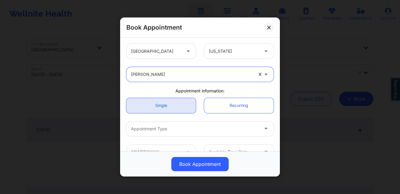
click at [158, 107] on link "Single" at bounding box center [161, 105] width 70 height 15
click at [171, 132] on div at bounding box center [195, 128] width 128 height 7
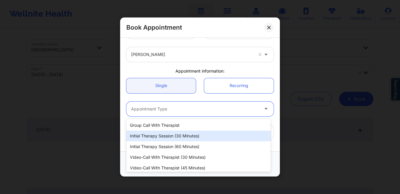
scroll to position [23, 0]
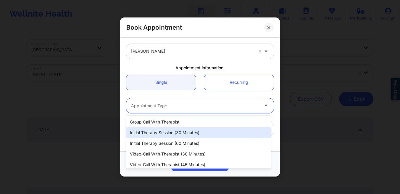
click at [170, 135] on div "Initial Therapy Session (30 minutes)" at bounding box center [198, 132] width 145 height 11
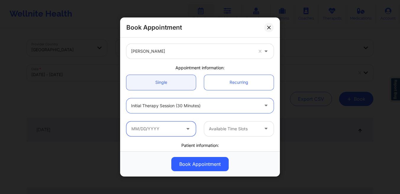
click at [157, 132] on input "text" at bounding box center [161, 128] width 70 height 15
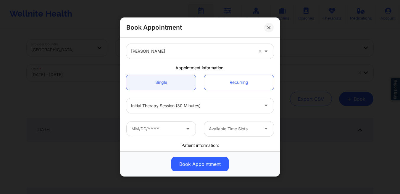
click at [259, 68] on div "Appointment information:" at bounding box center [200, 68] width 156 height 6
click at [187, 130] on icon at bounding box center [188, 127] width 6 height 5
click at [267, 29] on button at bounding box center [268, 27] width 9 height 9
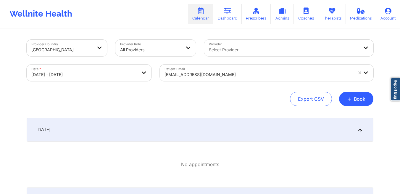
click at [264, 78] on div "cornish.robert1110@gmail.com" at bounding box center [259, 74] width 188 height 13
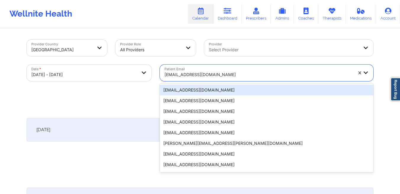
paste input "[EMAIL_ADDRESS][DOMAIN_NAME]"
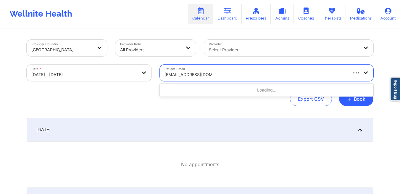
type input "[EMAIL_ADDRESS][DOMAIN_NAME]"
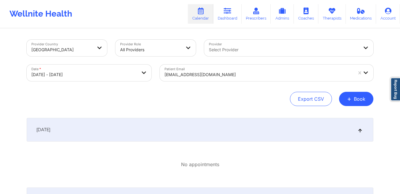
click at [136, 88] on div "Provider Country United States Provider Role All Providers Provider Select Prov…" at bounding box center [200, 73] width 347 height 66
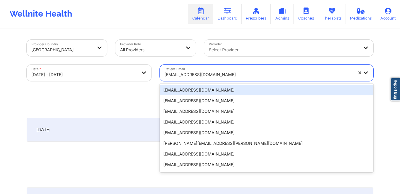
click at [199, 68] on div "cornish.robert1110@gmail.com" at bounding box center [259, 74] width 188 height 13
paste input "[EMAIL_ADDRESS][DOMAIN_NAME]"
type input "[EMAIL_ADDRESS][DOMAIN_NAME]"
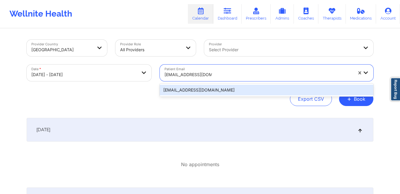
click at [198, 90] on div "[EMAIL_ADDRESS][DOMAIN_NAME]" at bounding box center [267, 90] width 214 height 11
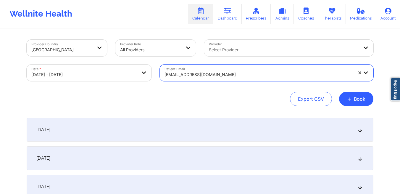
select select "2025-9"
select select "2025-10"
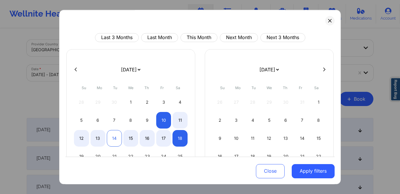
click at [111, 135] on div "14" at bounding box center [114, 138] width 15 height 17
select select "2025-9"
select select "2025-10"
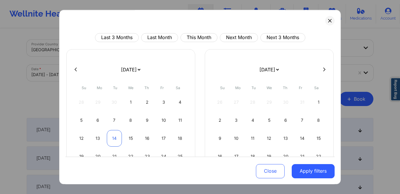
click at [111, 135] on div "14" at bounding box center [114, 138] width 15 height 17
select select "2025-9"
select select "2025-10"
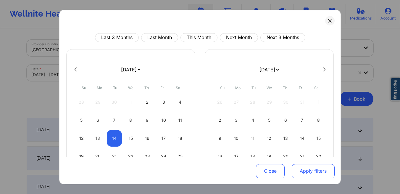
click at [309, 171] on button "Apply filters" at bounding box center [313, 171] width 43 height 14
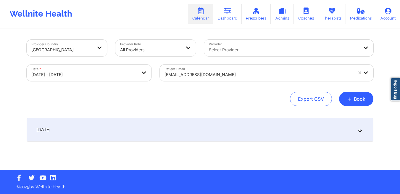
click at [296, 132] on div "[DATE]" at bounding box center [200, 130] width 347 height 24
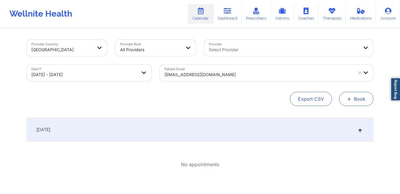
click at [352, 102] on button "+ Book" at bounding box center [356, 99] width 34 height 14
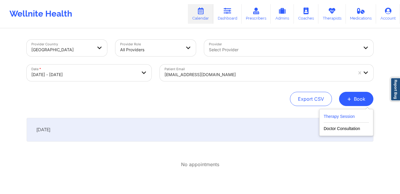
click at [331, 116] on button "Therapy Session" at bounding box center [346, 118] width 45 height 10
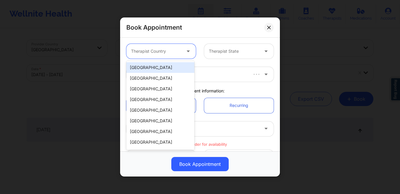
click at [173, 54] on div at bounding box center [156, 51] width 50 height 7
click at [163, 71] on div "[GEOGRAPHIC_DATA]" at bounding box center [160, 67] width 68 height 11
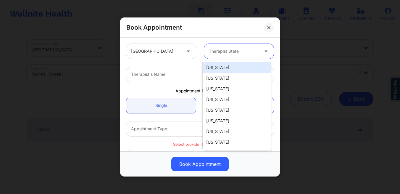
click at [216, 51] on div at bounding box center [234, 51] width 50 height 7
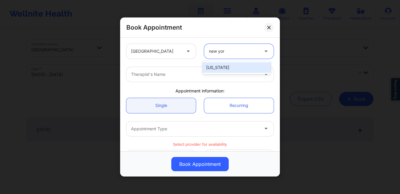
type input "new york"
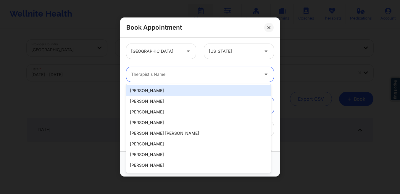
click at [195, 74] on div at bounding box center [195, 74] width 128 height 7
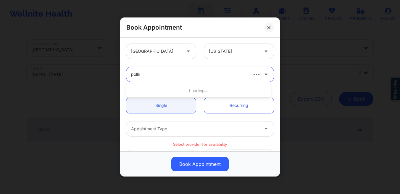
type input "pollino"
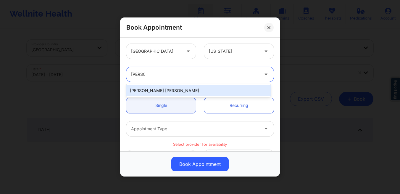
click at [154, 90] on div "Richard Ryan Kenneth Pollino" at bounding box center [198, 90] width 145 height 11
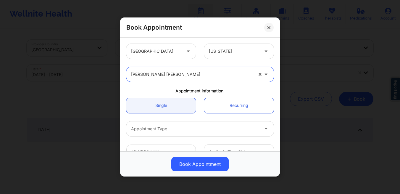
click at [156, 126] on div at bounding box center [195, 128] width 128 height 7
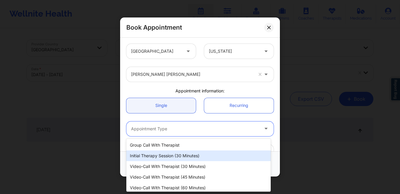
click at [158, 153] on div "Initial Therapy Session (30 minutes)" at bounding box center [198, 155] width 145 height 11
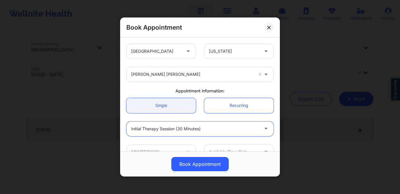
scroll to position [18, 0]
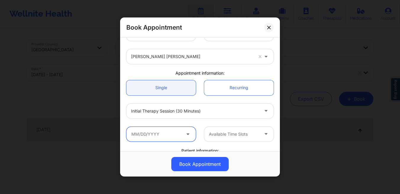
click at [151, 133] on input "text" at bounding box center [161, 134] width 70 height 15
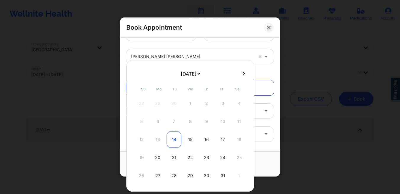
click at [174, 141] on div "14" at bounding box center [174, 139] width 15 height 17
type input "10/14/2025"
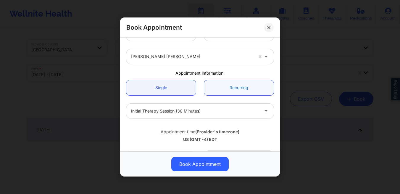
click at [223, 88] on link "Recurring" at bounding box center [239, 87] width 70 height 15
click at [180, 90] on link "Single" at bounding box center [161, 87] width 70 height 15
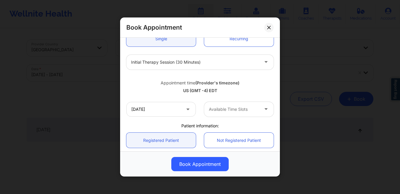
scroll to position [68, 0]
click at [213, 110] on div at bounding box center [234, 108] width 50 height 7
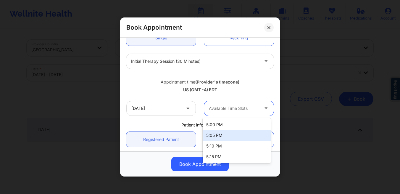
click at [331, 129] on div "Book Appointment United States New York Richard Ryan Kenneth Pollino Appointmen…" at bounding box center [200, 97] width 400 height 194
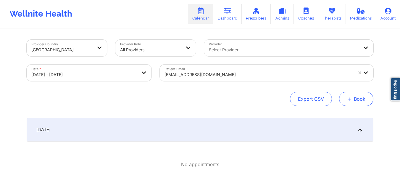
click at [357, 99] on button "+ Book" at bounding box center [356, 99] width 34 height 14
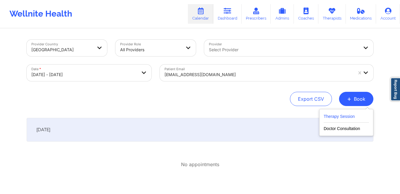
click at [346, 120] on button "Therapy Session" at bounding box center [346, 118] width 45 height 10
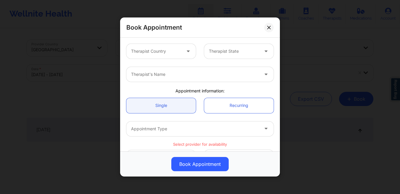
click at [162, 57] on div "Therapist Country" at bounding box center [153, 51] width 55 height 15
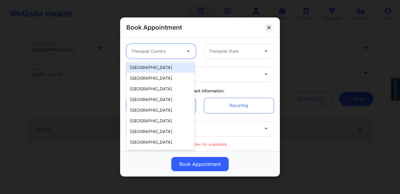
click at [158, 67] on div "[GEOGRAPHIC_DATA]" at bounding box center [160, 67] width 68 height 11
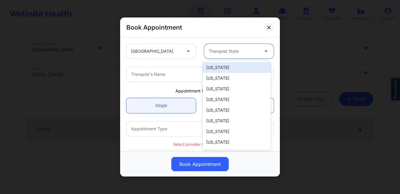
click at [231, 51] on div at bounding box center [234, 51] width 50 height 7
type input "new yo"
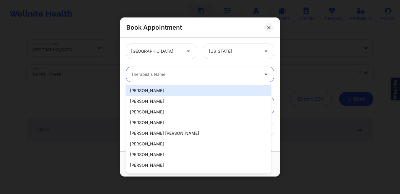
click at [186, 78] on div "Therapist's Name" at bounding box center [192, 74] width 133 height 15
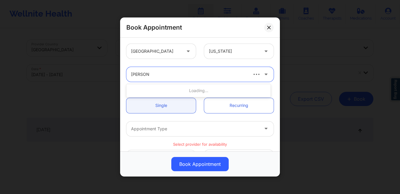
type input "jason clok"
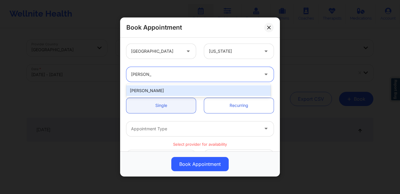
click at [180, 92] on div "[PERSON_NAME]" at bounding box center [198, 90] width 145 height 11
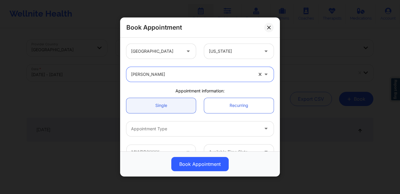
click at [176, 132] on div at bounding box center [195, 128] width 128 height 7
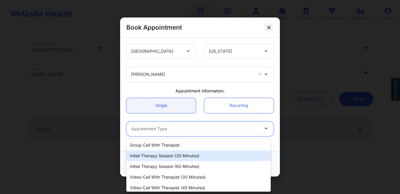
click at [174, 153] on div "Initial Therapy Session (30 minutes)" at bounding box center [198, 155] width 145 height 11
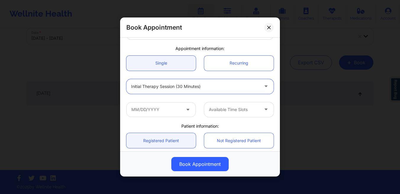
scroll to position [43, 0]
click at [166, 109] on input "text" at bounding box center [161, 109] width 70 height 15
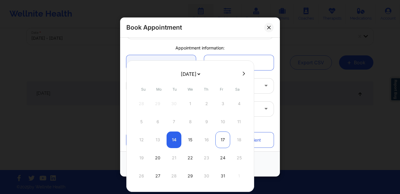
click at [222, 141] on div "17" at bounding box center [223, 140] width 15 height 17
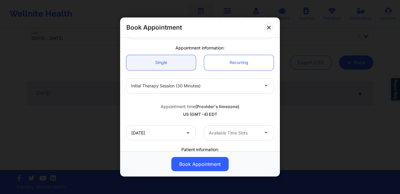
click at [236, 134] on div at bounding box center [234, 132] width 50 height 7
click at [238, 134] on div at bounding box center [234, 132] width 50 height 7
click at [161, 133] on input "10/17/2025" at bounding box center [161, 133] width 70 height 15
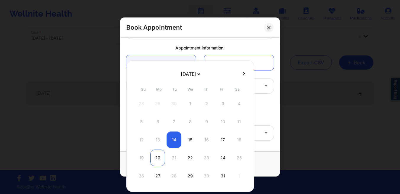
click at [154, 158] on div "20" at bounding box center [157, 158] width 15 height 17
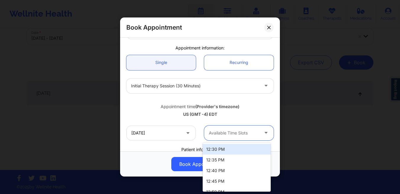
click at [221, 134] on div at bounding box center [234, 132] width 50 height 7
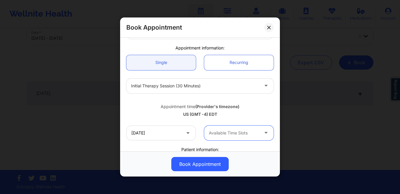
click at [213, 129] on div "Available Time Slots" at bounding box center [231, 133] width 55 height 15
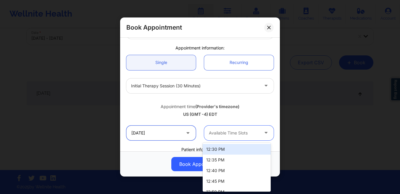
click at [170, 133] on input "10/20/2025" at bounding box center [161, 133] width 70 height 15
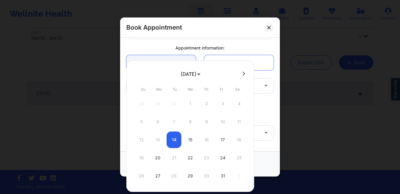
click at [170, 133] on div "12 13 14 15 16 17 18" at bounding box center [190, 140] width 113 height 17
click at [223, 141] on div "17" at bounding box center [223, 140] width 15 height 17
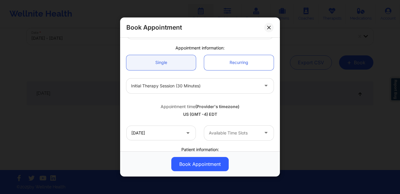
click at [237, 133] on div at bounding box center [234, 132] width 50 height 7
click at [185, 134] on span at bounding box center [188, 132] width 7 height 7
click at [185, 133] on icon at bounding box center [188, 131] width 6 height 5
click at [186, 133] on icon at bounding box center [188, 131] width 6 height 5
click at [167, 133] on input "10/17/2025" at bounding box center [161, 133] width 70 height 15
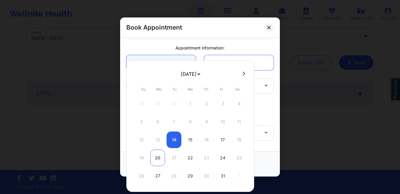
click at [158, 156] on div "20" at bounding box center [157, 158] width 15 height 17
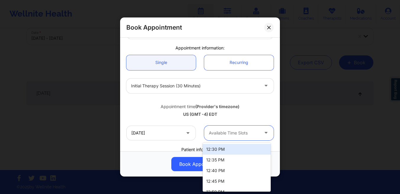
click at [227, 136] on div at bounding box center [234, 132] width 50 height 7
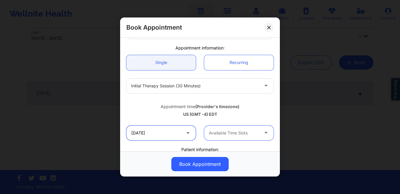
click at [169, 132] on input "10/20/2025" at bounding box center [161, 133] width 70 height 15
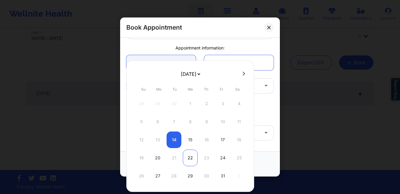
click at [190, 158] on div "22" at bounding box center [190, 158] width 15 height 17
type input "[DATE]"
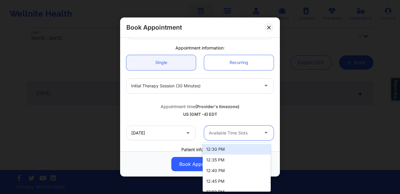
click at [222, 136] on div at bounding box center [234, 132] width 50 height 7
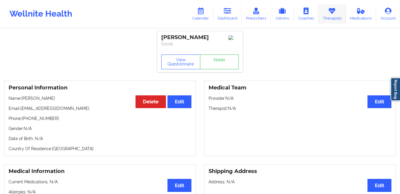
click at [333, 19] on link "Therapists" at bounding box center [333, 14] width 28 height 20
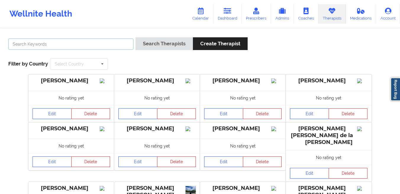
click at [112, 45] on input "text" at bounding box center [70, 44] width 125 height 11
type input "tyishia"
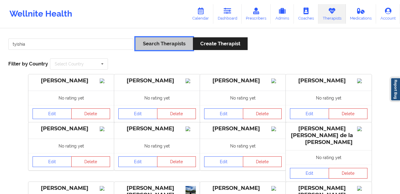
click at [149, 45] on button "Search Therapists" at bounding box center [164, 43] width 57 height 13
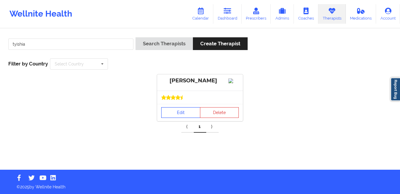
click at [175, 118] on link "Edit" at bounding box center [180, 112] width 39 height 11
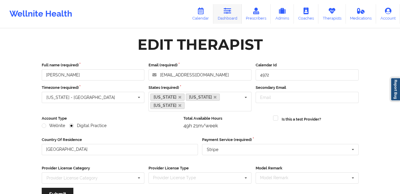
click at [231, 16] on link "Dashboard" at bounding box center [228, 14] width 28 height 20
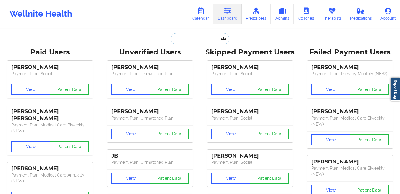
click at [198, 41] on input "text" at bounding box center [200, 38] width 59 height 11
paste input "[EMAIL_ADDRESS][DOMAIN_NAME]"
type input "[EMAIL_ADDRESS][DOMAIN_NAME]"
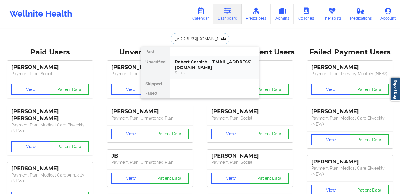
click at [195, 65] on div "Robert Cornish - [EMAIL_ADDRESS][DOMAIN_NAME]" at bounding box center [214, 64] width 79 height 11
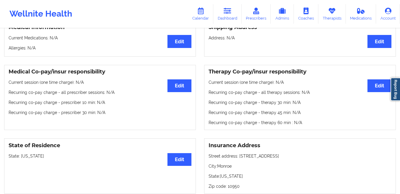
scroll to position [83, 0]
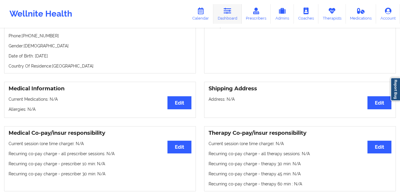
click at [224, 13] on link "Dashboard" at bounding box center [228, 14] width 28 height 20
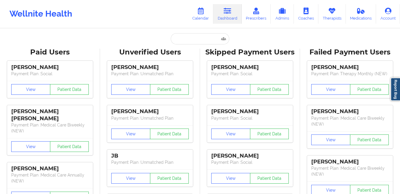
click at [182, 40] on input "text" at bounding box center [200, 38] width 59 height 11
paste input "[EMAIL_ADDRESS][DOMAIN_NAME]"
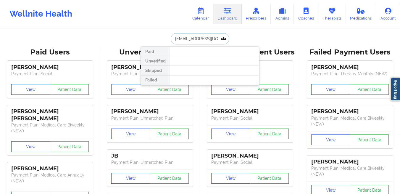
click at [200, 40] on input "[EMAIL_ADDRESS][DOMAIN_NAME]" at bounding box center [200, 38] width 59 height 11
paste input "[EMAIL_ADDRESS]"
type input "[EMAIL_ADDRESS][DOMAIN_NAME]"
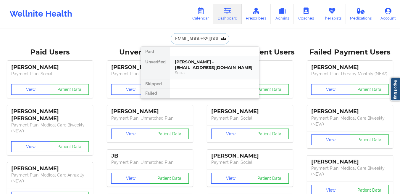
click at [191, 61] on div "[PERSON_NAME] - [EMAIL_ADDRESS][DOMAIN_NAME]" at bounding box center [214, 64] width 79 height 11
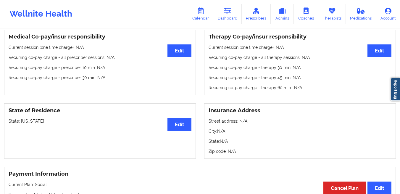
scroll to position [160, 0]
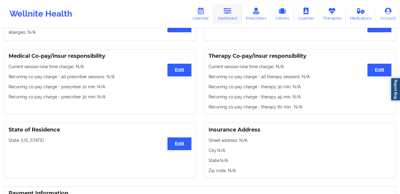
click at [230, 17] on link "Dashboard" at bounding box center [228, 14] width 28 height 20
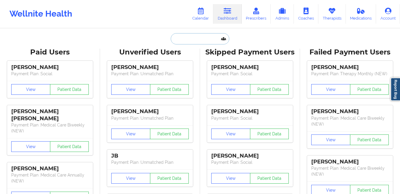
click at [201, 42] on input "text" at bounding box center [200, 38] width 59 height 11
paste input "Hi [PERSON_NAME], this is [PERSON_NAME] from Wellnite. I just wanted to follow …"
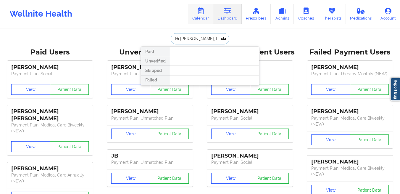
paste input "keytonwalls@gmail.com"
type input "keytonwalls@gmail.com"
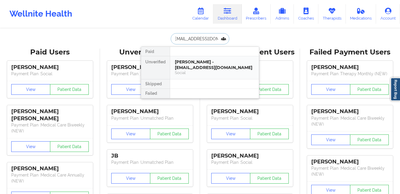
click at [210, 67] on div "Keyton Walls - keytonwalls@gmail.com" at bounding box center [214, 64] width 79 height 11
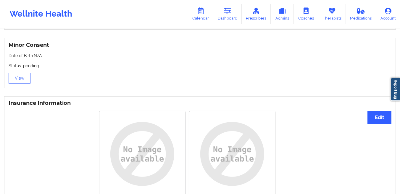
scroll to position [344, 0]
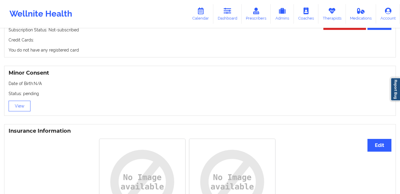
click at [227, 9] on icon at bounding box center [228, 11] width 8 height 7
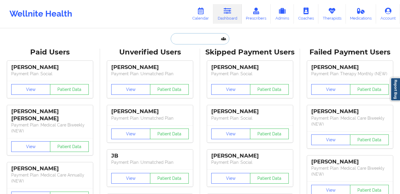
click at [188, 44] on input "text" at bounding box center [200, 38] width 59 height 11
paste input "walkbyfaith1271999@gmail.com"
type input "walkbyfaith1271999@gmail.com"
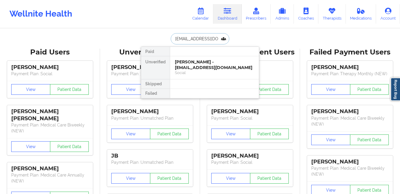
scroll to position [0, 17]
click at [188, 60] on div "Lillian Norman - walkbyfaith1271999@gmail.com" at bounding box center [214, 64] width 79 height 11
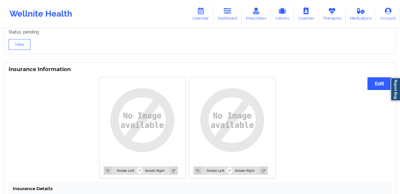
scroll to position [323, 0]
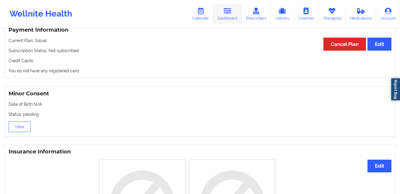
click at [235, 19] on link "Dashboard" at bounding box center [228, 14] width 28 height 20
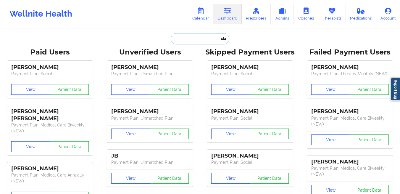
click at [197, 37] on input "text" at bounding box center [200, 38] width 59 height 11
paste input "cwhirley1280@gmail.com"
type input "cwhirley1280@gmail.com"
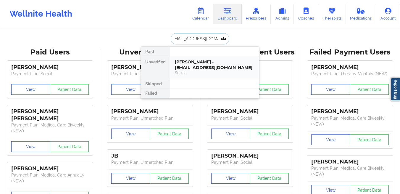
click at [190, 70] on div "Cheyenne Johnson - cwhirley1280@gmail.com" at bounding box center [214, 64] width 79 height 11
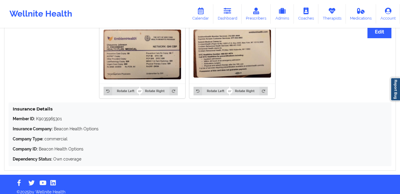
scroll to position [466, 0]
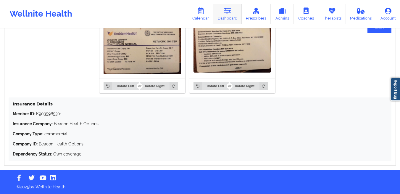
click at [224, 16] on link "Dashboard" at bounding box center [228, 14] width 28 height 20
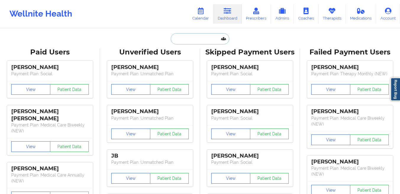
click at [187, 41] on input "text" at bounding box center [200, 38] width 59 height 11
paste input "simmonsjordan35@gmail.com"
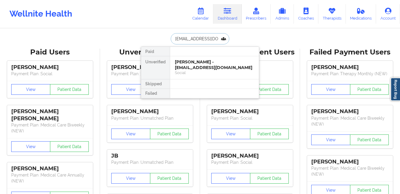
scroll to position [0, 14]
type input "simmonsjordan35@gmail.com"
click at [179, 69] on div "larry grubbs - simmonsjordan35@gmail.com" at bounding box center [214, 64] width 79 height 11
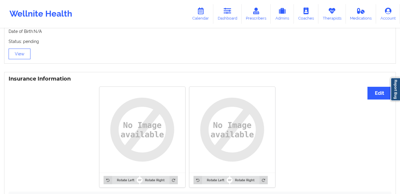
scroll to position [319, 0]
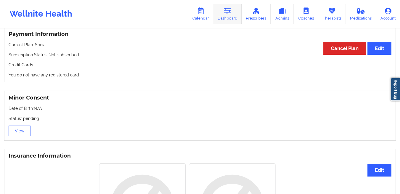
click at [225, 17] on link "Dashboard" at bounding box center [228, 14] width 28 height 20
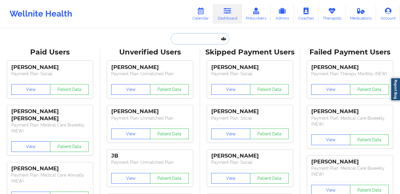
click at [191, 41] on input "text" at bounding box center [200, 38] width 59 height 11
paste input "jguinan101@yahoo.com"
type input "jguinan101@yahoo.com"
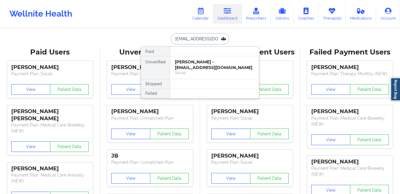
scroll to position [0, 1]
click at [184, 69] on div "Carter Guinan - jguinan101@yahoo.com" at bounding box center [214, 64] width 79 height 11
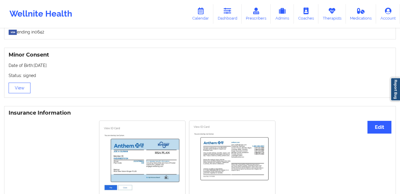
scroll to position [364, 0]
click at [13, 94] on button "View" at bounding box center [20, 88] width 22 height 11
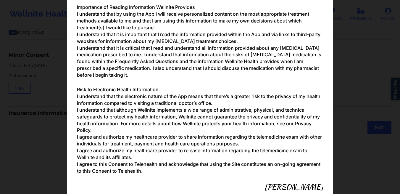
scroll to position [688, 0]
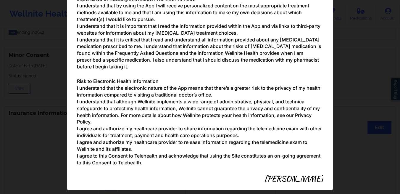
click at [340, 93] on div "Parental/Guardian Consent form for minors Minor's guardian or custodian is need…" at bounding box center [200, 97] width 400 height 194
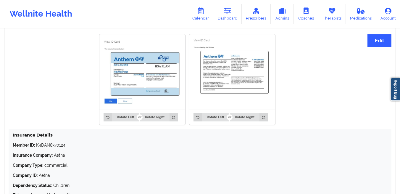
scroll to position [504, 0]
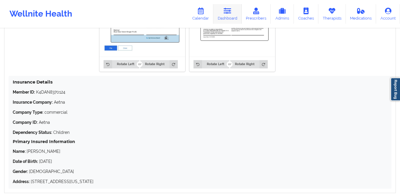
click at [227, 19] on link "Dashboard" at bounding box center [228, 14] width 28 height 20
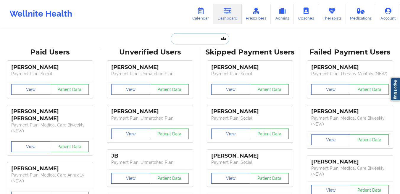
click at [187, 40] on input "text" at bounding box center [200, 38] width 59 height 11
paste input "[PERSON_NAME]"
type input "[PERSON_NAME]"
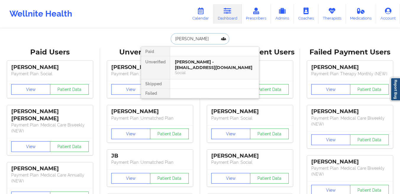
click at [180, 65] on div "Gwendolyn P Hardin - ghardin72@gmail.com" at bounding box center [214, 64] width 79 height 11
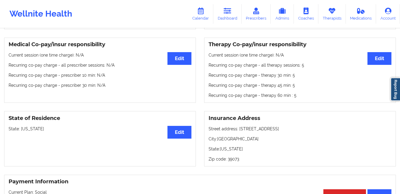
scroll to position [52, 0]
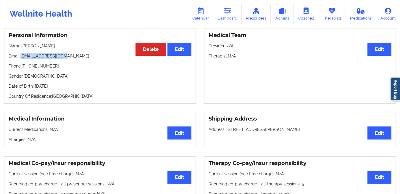
drag, startPoint x: 66, startPoint y: 57, endPoint x: 21, endPoint y: 58, distance: 45.0
click at [21, 58] on p "Email: ghardin72@gmail.com" at bounding box center [100, 56] width 183 height 6
copy p "[EMAIL_ADDRESS][DOMAIN_NAME]"
click at [330, 17] on link "Therapists" at bounding box center [333, 14] width 28 height 20
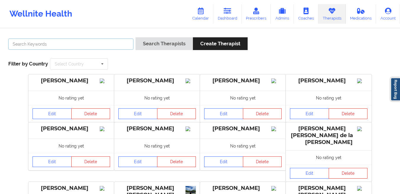
click at [108, 45] on input "text" at bounding box center [70, 44] width 125 height 11
paste input "[PERSON_NAME]"
type input "[PERSON_NAME]"
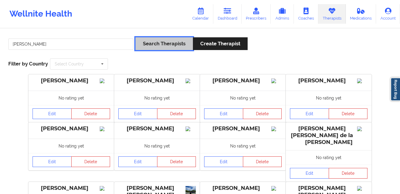
click at [154, 50] on button "Search Therapists" at bounding box center [164, 43] width 57 height 13
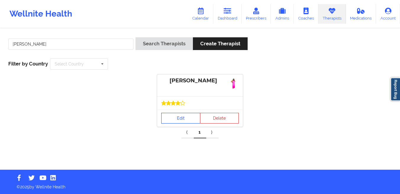
click at [177, 121] on link "Edit" at bounding box center [180, 118] width 39 height 11
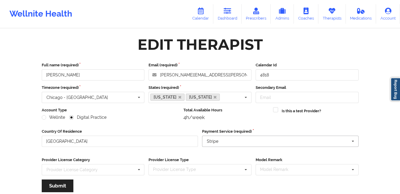
scroll to position [71, 0]
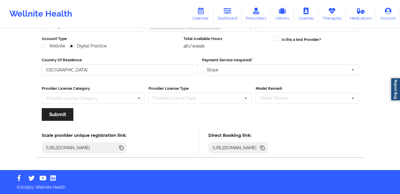
click at [266, 150] on icon at bounding box center [262, 148] width 7 height 7
click at [231, 16] on link "Dashboard" at bounding box center [228, 14] width 28 height 20
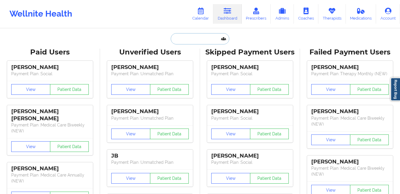
click at [196, 41] on input "text" at bounding box center [200, 38] width 59 height 11
paste input "barnett.amanda828@gmail.com"
type input "barnett.amanda828@gmail.com"
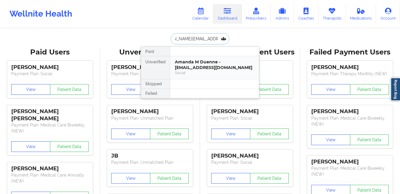
click at [182, 69] on div "Amanda M Duenne - barnett.amanda828@gmail.com" at bounding box center [214, 64] width 79 height 11
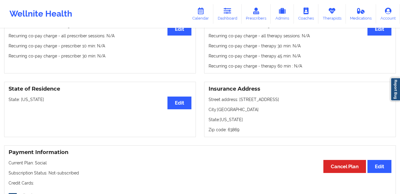
scroll to position [184, 0]
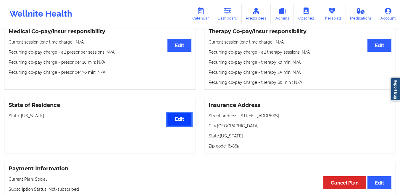
click at [180, 121] on button "Edit" at bounding box center [180, 119] width 24 height 13
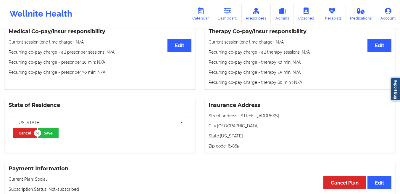
click at [120, 125] on input "text" at bounding box center [100, 122] width 174 height 11
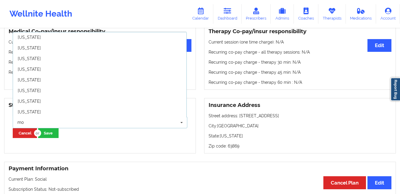
scroll to position [0, 0]
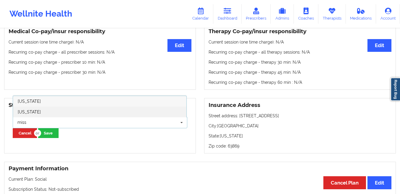
type input "miss"
click at [84, 110] on div "[US_STATE]" at bounding box center [100, 112] width 174 height 11
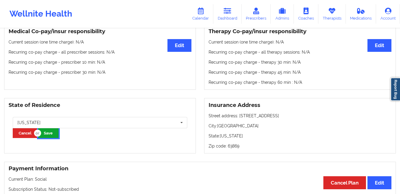
click at [52, 138] on button "Save" at bounding box center [48, 133] width 20 height 10
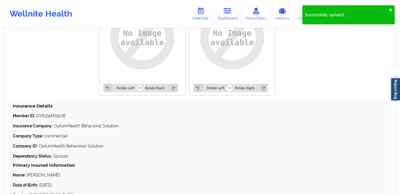
scroll to position [543, 0]
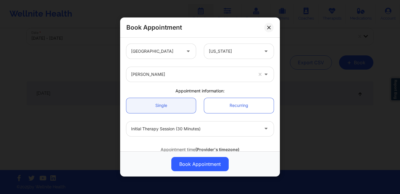
click at [220, 53] on div at bounding box center [234, 51] width 50 height 7
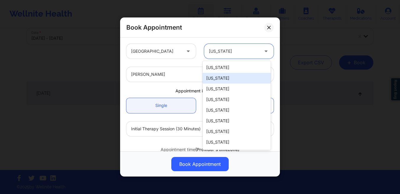
click at [158, 74] on div at bounding box center [192, 74] width 122 height 7
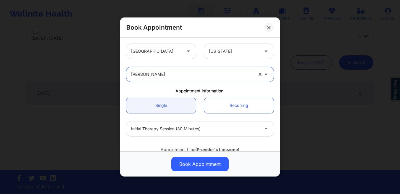
click at [158, 74] on div at bounding box center [192, 74] width 122 height 7
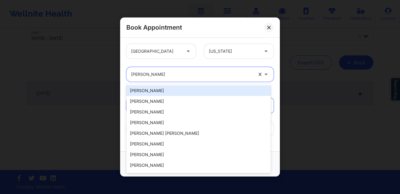
click at [158, 74] on div at bounding box center [192, 74] width 122 height 7
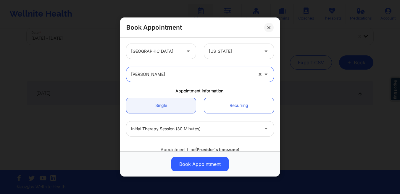
click at [158, 74] on div at bounding box center [192, 74] width 122 height 7
type input "c"
click at [158, 74] on div at bounding box center [192, 74] width 122 height 7
type input "a"
type input "[PERSON_NAME]"
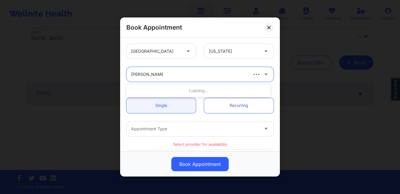
type input "[PERSON_NAME]"
click at [147, 126] on div at bounding box center [195, 128] width 128 height 7
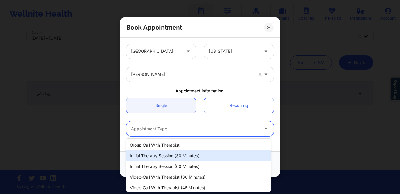
click at [159, 156] on div "Initial Therapy Session (30 minutes)" at bounding box center [198, 155] width 145 height 11
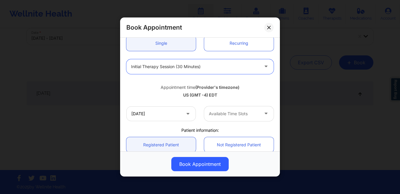
scroll to position [63, 0]
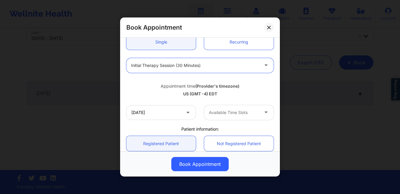
click at [186, 114] on icon at bounding box center [188, 111] width 6 height 5
click at [172, 113] on input "[DATE]" at bounding box center [161, 112] width 70 height 15
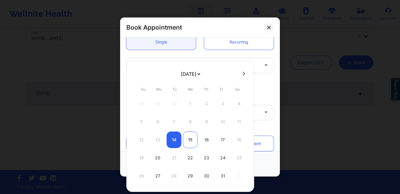
click at [190, 144] on div "15" at bounding box center [190, 140] width 15 height 17
type input "[DATE]"
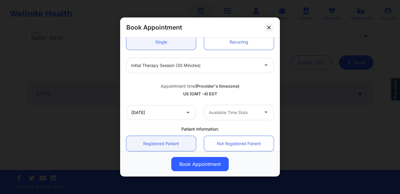
click at [231, 115] on div at bounding box center [234, 112] width 50 height 7
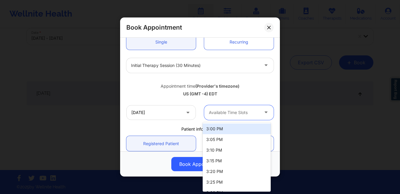
click at [222, 129] on div "3:00 PM" at bounding box center [237, 129] width 68 height 11
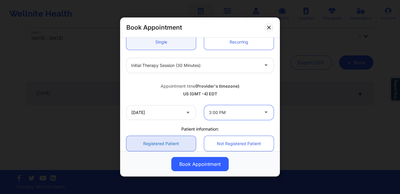
click at [158, 145] on link "Registered Patient" at bounding box center [161, 143] width 70 height 15
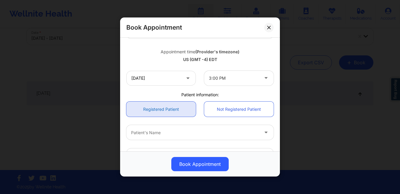
scroll to position [99, 0]
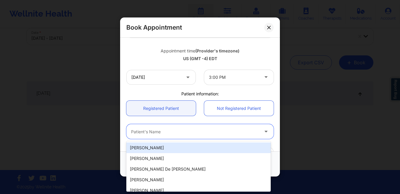
click at [162, 133] on div at bounding box center [195, 131] width 128 height 7
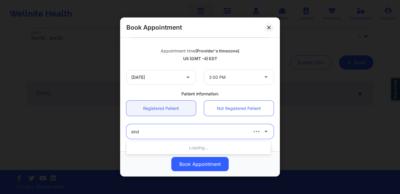
type input "sindi"
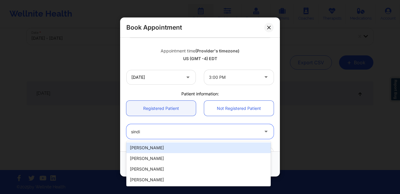
click at [163, 147] on div "[PERSON_NAME]" at bounding box center [198, 147] width 145 height 11
type input "[EMAIL_ADDRESS][DOMAIN_NAME]"
type input "[PHONE_NUMBER]"
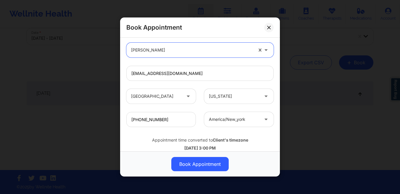
scroll to position [194, 0]
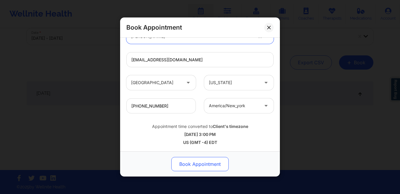
click at [185, 164] on button "Book Appointment" at bounding box center [199, 164] width 57 height 14
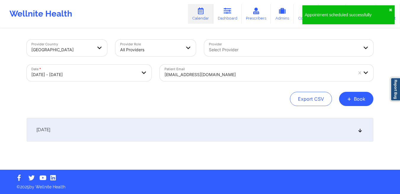
scroll to position [0, 0]
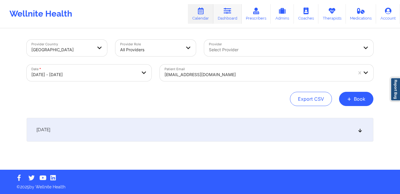
click at [232, 13] on link "Dashboard" at bounding box center [228, 14] width 28 height 20
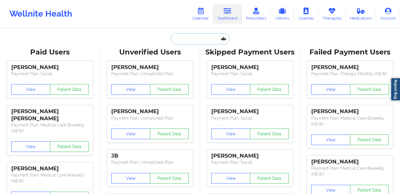
click at [190, 40] on input "text" at bounding box center [200, 38] width 59 height 11
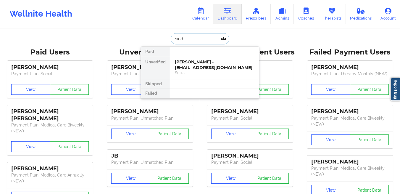
type input "sindi"
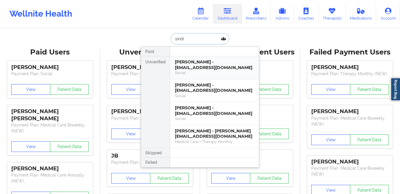
click at [178, 67] on div "[PERSON_NAME] - [EMAIL_ADDRESS][DOMAIN_NAME]" at bounding box center [214, 64] width 79 height 11
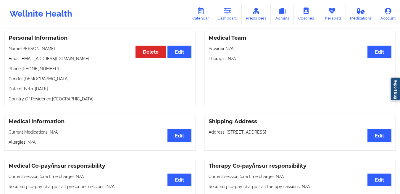
scroll to position [49, 0]
drag, startPoint x: 65, startPoint y: 61, endPoint x: 24, endPoint y: 60, distance: 41.5
click at [24, 60] on p "Email: [EMAIL_ADDRESS][DOMAIN_NAME]" at bounding box center [100, 59] width 183 height 6
drag, startPoint x: 70, startPoint y: 61, endPoint x: 21, endPoint y: 63, distance: 48.3
click at [21, 62] on p "Email: [EMAIL_ADDRESS][DOMAIN_NAME]" at bounding box center [100, 59] width 183 height 6
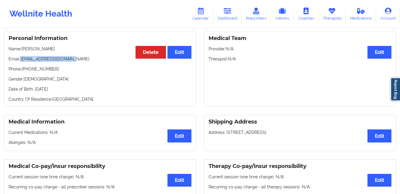
copy p "[EMAIL_ADDRESS][DOMAIN_NAME]"
click at [21, 62] on p "Email: [EMAIL_ADDRESS][DOMAIN_NAME]" at bounding box center [100, 59] width 183 height 6
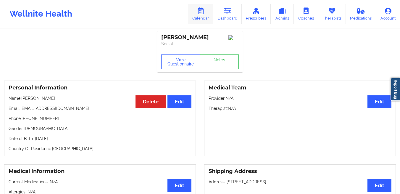
click at [205, 16] on link "Calendar" at bounding box center [200, 14] width 25 height 20
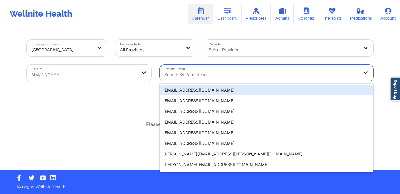
click at [195, 76] on div at bounding box center [262, 74] width 194 height 7
click at [121, 77] on body "Wellnite Health Calendar Dashboard Prescribers Admins Coaches Therapists Medica…" at bounding box center [200, 97] width 400 height 194
select select "2025-8"
select select "2025-9"
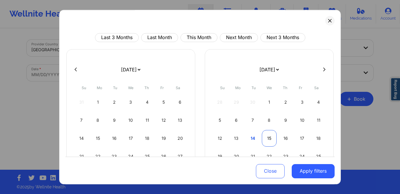
click at [264, 138] on div "15" at bounding box center [269, 138] width 15 height 17
select select "2025-9"
select select "2025-10"
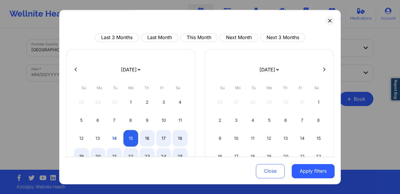
select select "2025-9"
select select "2025-10"
select select "2025-9"
select select "2025-10"
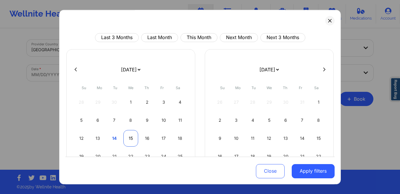
click at [129, 142] on div "15" at bounding box center [131, 138] width 15 height 17
select select "2025-9"
select select "2025-10"
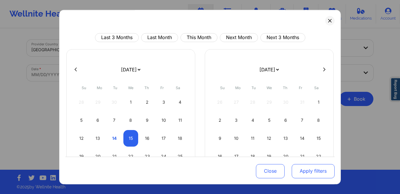
click at [302, 171] on button "Apply filters" at bounding box center [313, 171] width 43 height 14
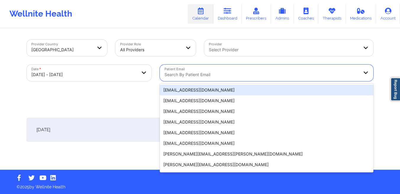
click at [214, 77] on div at bounding box center [262, 74] width 194 height 7
paste input "[EMAIL_ADDRESS][DOMAIN_NAME]"
type input "[EMAIL_ADDRESS][DOMAIN_NAME]"
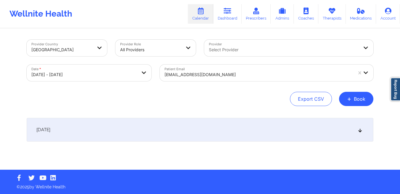
click at [303, 131] on div "[DATE]" at bounding box center [200, 130] width 347 height 24
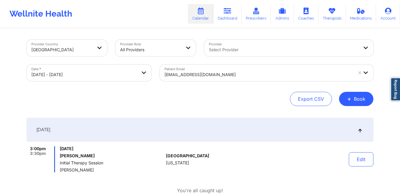
drag, startPoint x: 22, startPoint y: 146, endPoint x: 148, endPoint y: 171, distance: 128.5
click at [148, 171] on div "Provider Country [GEOGRAPHIC_DATA] Provider Role All Providers Provider Select …" at bounding box center [200, 116] width 400 height 232
copy div "3:00pm 3:30pm [DATE] Sindi Cullhaj Initial Therapy Session [PERSON_NAME]"
click at [112, 167] on div "[DATE] [PERSON_NAME] Initial Therapy Session [PERSON_NAME]" at bounding box center [112, 159] width 104 height 26
drag, startPoint x: 105, startPoint y: 170, endPoint x: 60, endPoint y: 169, distance: 45.0
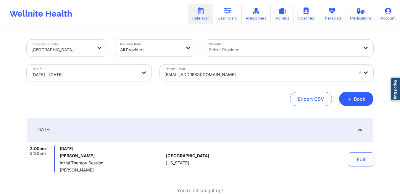
click at [60, 169] on span "[PERSON_NAME]" at bounding box center [112, 170] width 104 height 5
copy span "[PERSON_NAME]"
drag, startPoint x: 121, startPoint y: 149, endPoint x: 87, endPoint y: 149, distance: 33.8
click at [87, 149] on span "[DATE]" at bounding box center [112, 148] width 104 height 5
copy span "[DATE]"
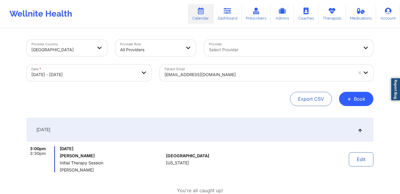
click at [206, 76] on div at bounding box center [259, 74] width 188 height 7
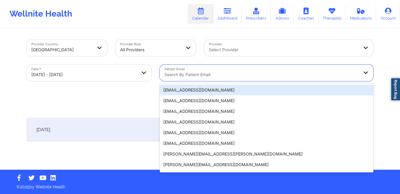
paste input "[EMAIL_ADDRESS][DOMAIN_NAME]"
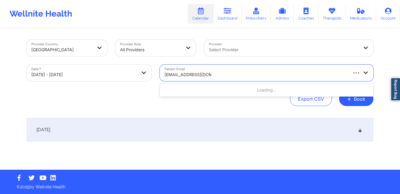
type input "[EMAIL_ADDRESS][DOMAIN_NAME]"
click at [124, 75] on body "Wellnite Health Calendar Dashboard Prescribers Admins Coaches Therapists Medica…" at bounding box center [200, 97] width 400 height 194
select select "2025-9"
select select "2025-10"
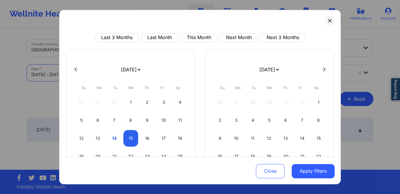
scroll to position [4, 0]
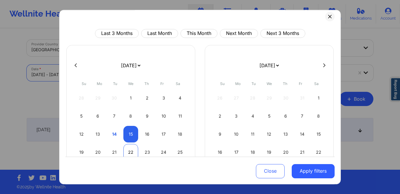
click at [132, 150] on div "22" at bounding box center [131, 152] width 15 height 17
select select "2025-9"
select select "2025-10"
click at [132, 150] on div "22" at bounding box center [131, 152] width 15 height 17
select select "2025-9"
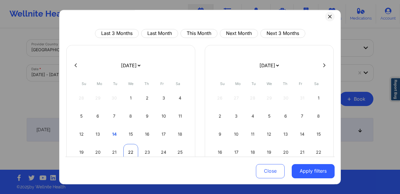
select select "2025-10"
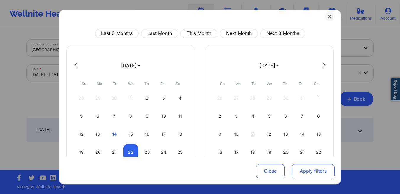
click at [300, 171] on button "Apply filters" at bounding box center [313, 171] width 43 height 14
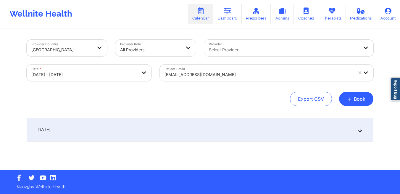
click at [227, 136] on div "[DATE]" at bounding box center [200, 130] width 347 height 24
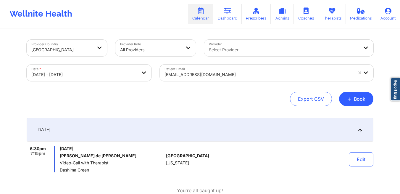
click at [217, 78] on div at bounding box center [259, 74] width 188 height 7
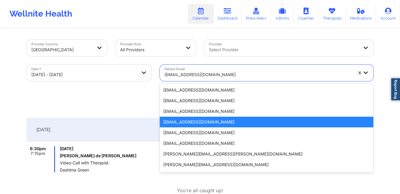
click at [123, 104] on div "Export CSV + Book" at bounding box center [200, 99] width 347 height 14
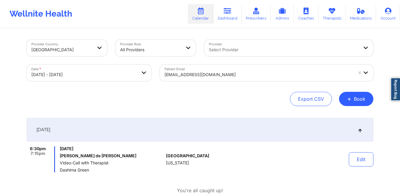
select select "2025-9"
select select "2025-10"
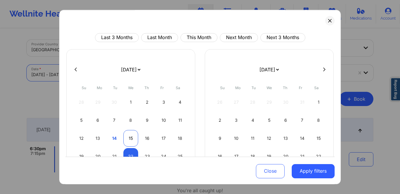
click at [129, 141] on div "15" at bounding box center [131, 138] width 15 height 17
select select "2025-9"
select select "2025-10"
click at [129, 141] on div "15" at bounding box center [131, 138] width 15 height 17
select select "2025-9"
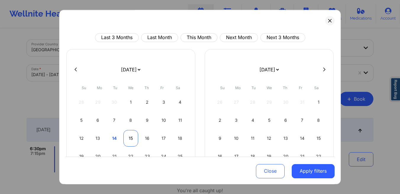
select select "2025-10"
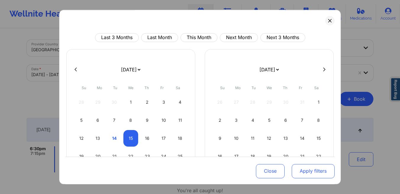
click at [311, 170] on button "Apply filters" at bounding box center [313, 171] width 43 height 14
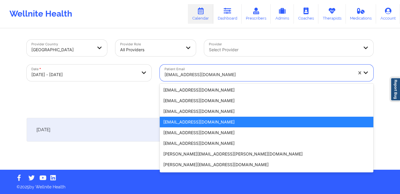
click at [237, 76] on div at bounding box center [259, 74] width 188 height 7
paste input "[EMAIL_ADDRESS][DOMAIN_NAME]"
type input "[EMAIL_ADDRESS][DOMAIN_NAME]"
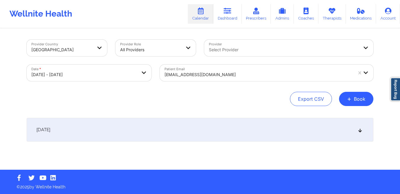
click at [203, 127] on div "[DATE]" at bounding box center [200, 130] width 347 height 24
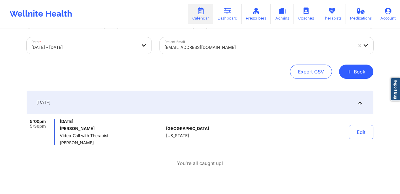
scroll to position [38, 0]
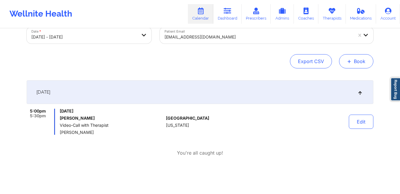
click at [356, 63] on button "+ Book" at bounding box center [356, 61] width 34 height 14
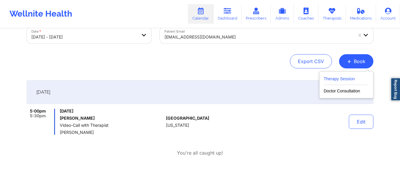
click at [352, 84] on button "Therapy Session" at bounding box center [346, 80] width 45 height 10
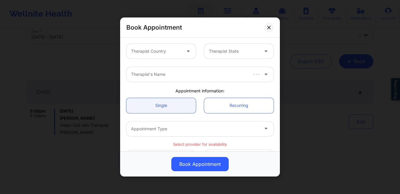
click at [159, 52] on div at bounding box center [156, 51] width 50 height 7
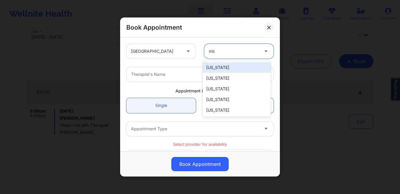
type input "miss"
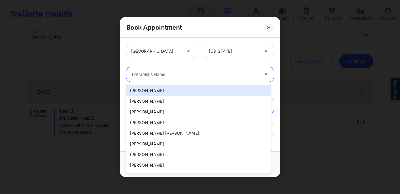
click at [141, 73] on div at bounding box center [195, 74] width 128 height 7
type input "√"
paste input "[PERSON_NAME]"
type input "[PERSON_NAME]"
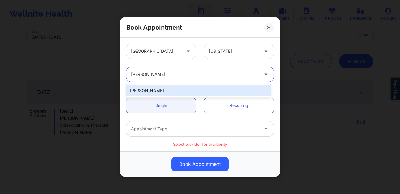
click at [138, 92] on div "[PERSON_NAME]" at bounding box center [198, 90] width 145 height 11
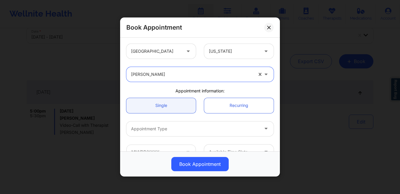
click at [162, 133] on div "Appointment Type" at bounding box center [192, 128] width 133 height 15
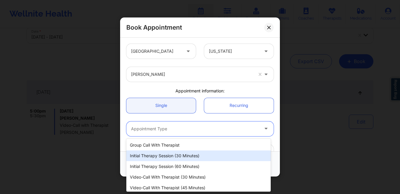
click at [164, 153] on div "Initial Therapy Session (30 minutes)" at bounding box center [198, 155] width 145 height 11
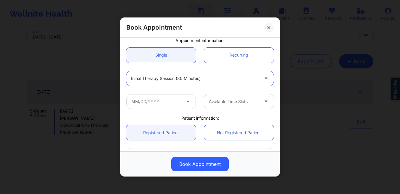
scroll to position [80, 0]
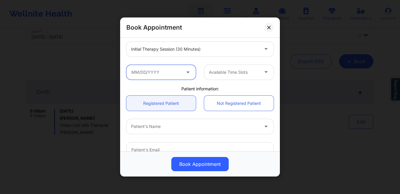
click at [170, 75] on input "text" at bounding box center [161, 72] width 70 height 15
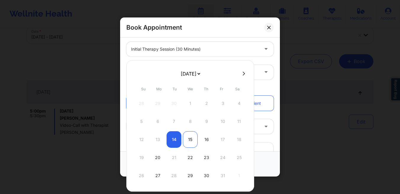
click at [192, 143] on div "15" at bounding box center [190, 139] width 15 height 17
type input "[DATE]"
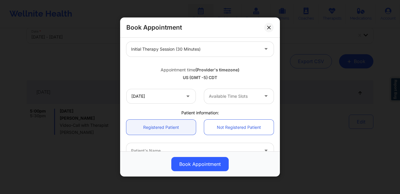
click at [234, 95] on div at bounding box center [234, 96] width 50 height 7
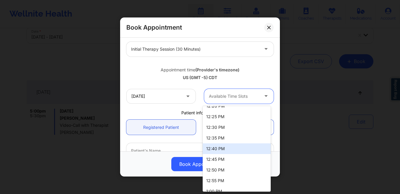
scroll to position [183, 0]
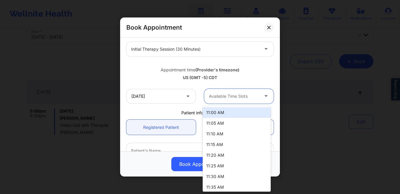
click at [235, 94] on div at bounding box center [234, 96] width 50 height 7
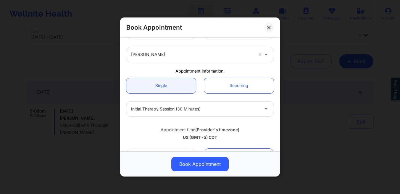
scroll to position [0, 0]
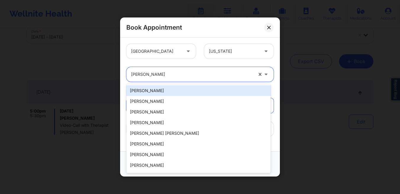
click at [184, 73] on div at bounding box center [192, 74] width 122 height 7
paste input "[PERSON_NAME]"
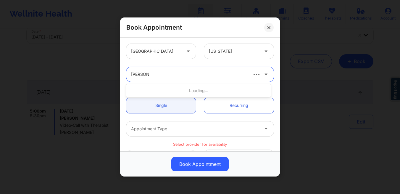
type input "[PERSON_NAME]"
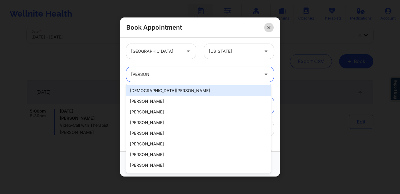
type input "[PERSON_NAME]"
click at [270, 27] on icon at bounding box center [269, 28] width 4 height 4
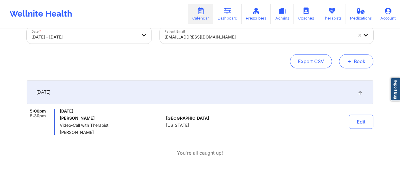
click at [354, 63] on button "+ Book" at bounding box center [356, 61] width 34 height 14
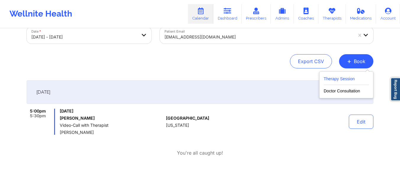
click at [330, 79] on button "Therapy Session" at bounding box center [346, 80] width 45 height 10
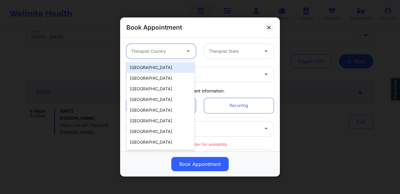
click at [170, 52] on div at bounding box center [156, 51] width 50 height 7
click at [166, 69] on div "[GEOGRAPHIC_DATA]" at bounding box center [160, 67] width 68 height 11
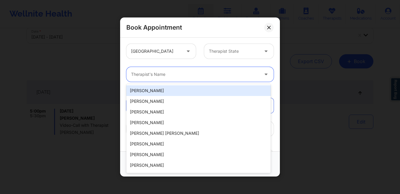
click at [189, 76] on div at bounding box center [195, 74] width 128 height 7
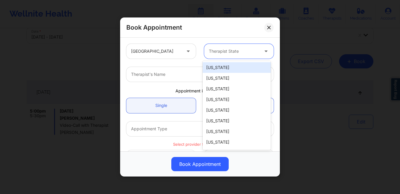
click at [218, 51] on div at bounding box center [234, 51] width 50 height 7
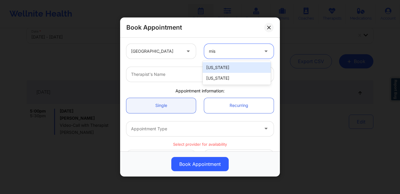
type input "miss"
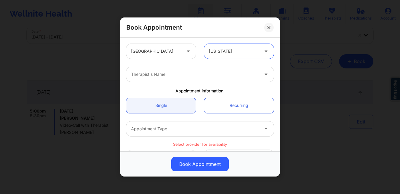
drag, startPoint x: 185, startPoint y: 74, endPoint x: 185, endPoint y: 66, distance: 8.0
click at [185, 74] on div at bounding box center [195, 74] width 128 height 7
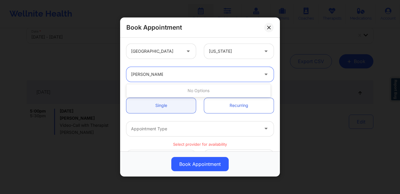
type input "[PERSON_NAME]"
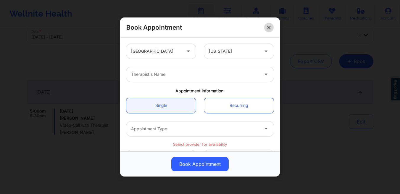
click at [267, 26] on button at bounding box center [268, 27] width 9 height 9
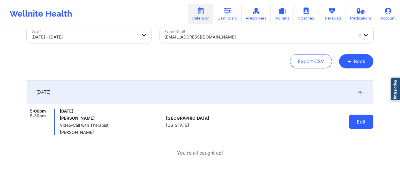
click at [349, 123] on button "Edit" at bounding box center [361, 122] width 25 height 14
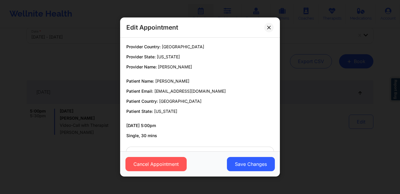
scroll to position [21, 0]
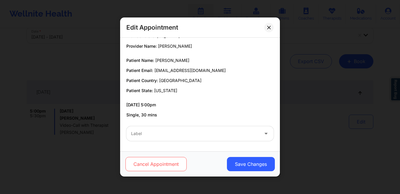
click at [156, 160] on button "Cancel Appointment" at bounding box center [156, 164] width 61 height 14
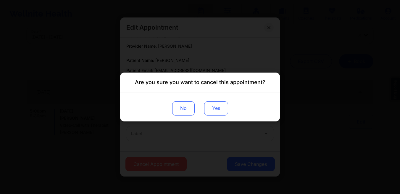
click at [212, 113] on button "Yes" at bounding box center [216, 108] width 24 height 14
